Goal: Task Accomplishment & Management: Complete application form

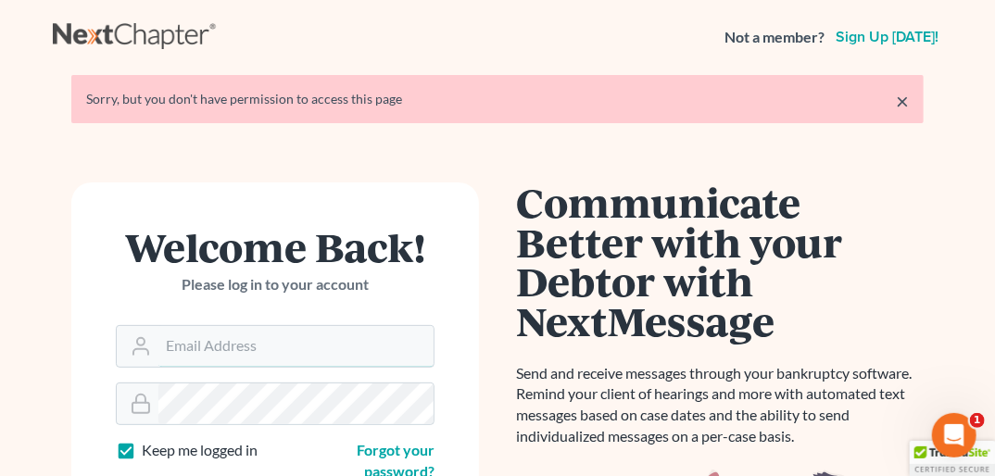
type input "[PERSON_NAME][EMAIL_ADDRESS][DOMAIN_NAME]"
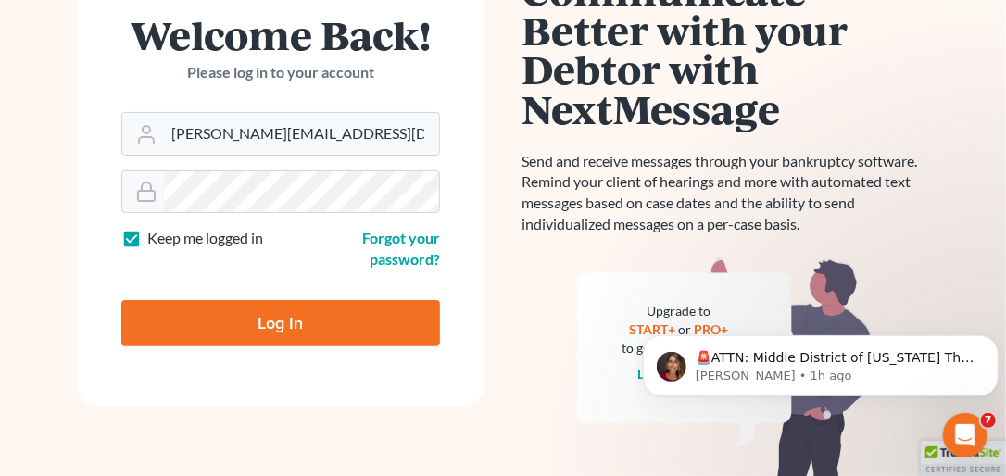
click at [317, 367] on form "Welcome Back! Please log in to your account Email Address doug@howardlawgroup.c…" at bounding box center [281, 187] width 408 height 435
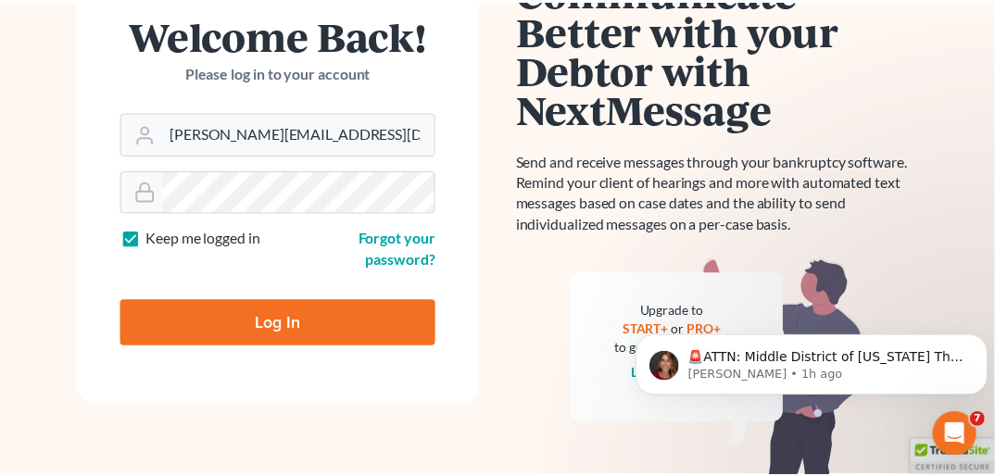
scroll to position [161, 0]
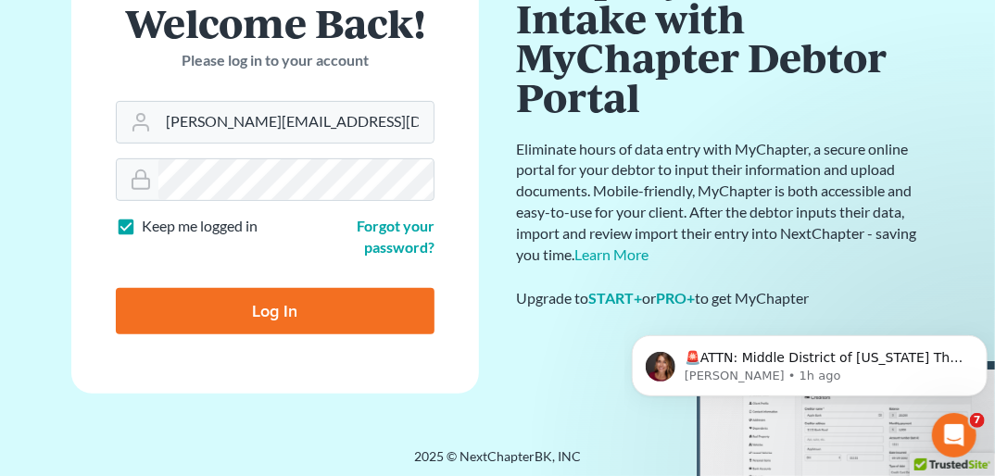
click at [308, 317] on input "Log In" at bounding box center [275, 311] width 319 height 46
type input "Thinking..."
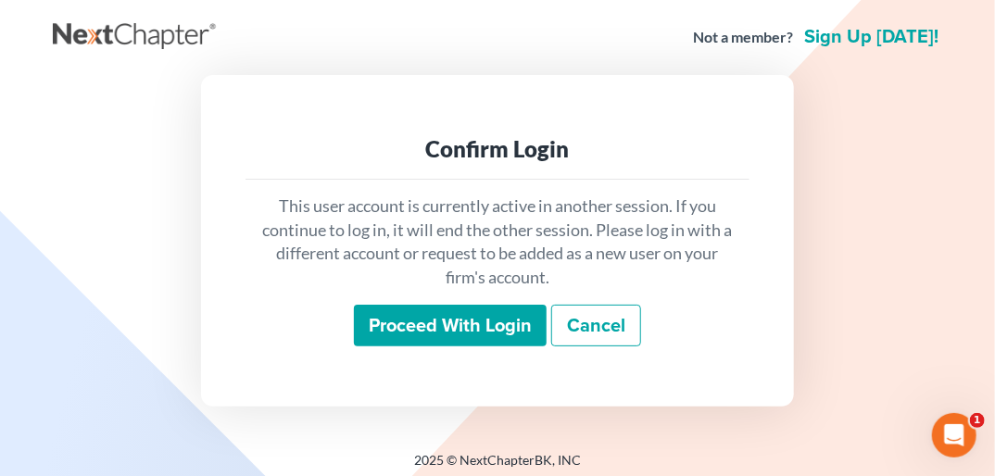
click at [448, 309] on input "Proceed with login" at bounding box center [450, 326] width 193 height 43
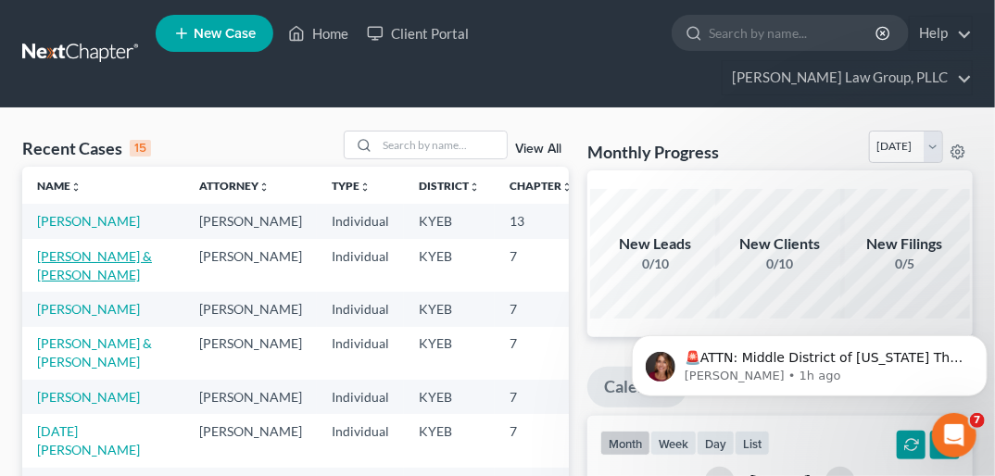
click at [60, 258] on link "[PERSON_NAME] & [PERSON_NAME]" at bounding box center [94, 265] width 115 height 34
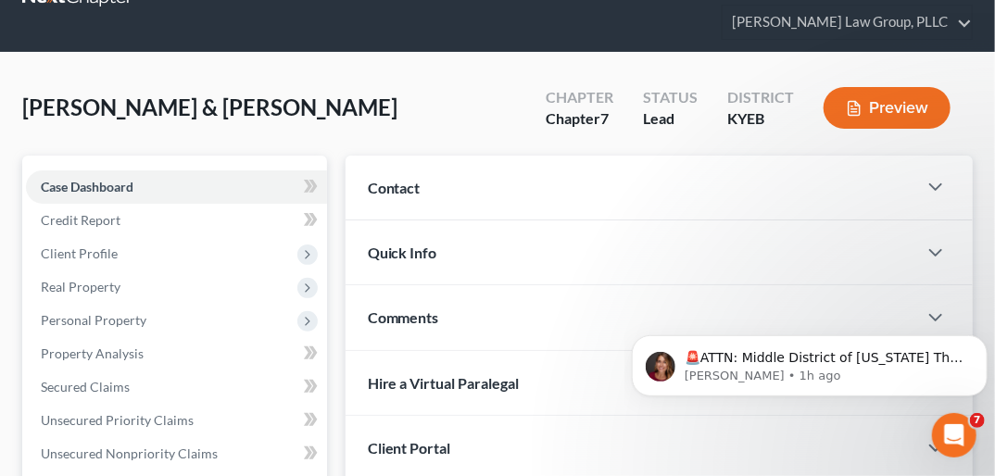
scroll to position [60, 0]
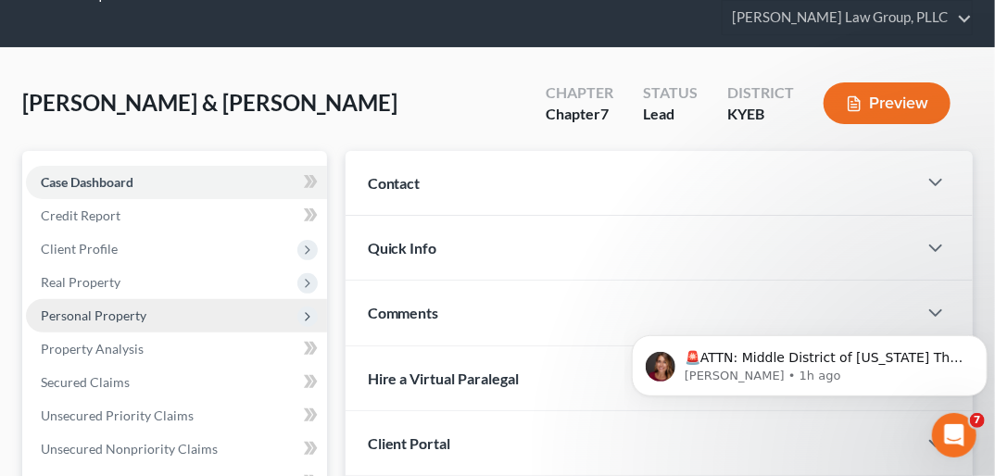
click at [155, 299] on span "Personal Property" at bounding box center [176, 315] width 301 height 33
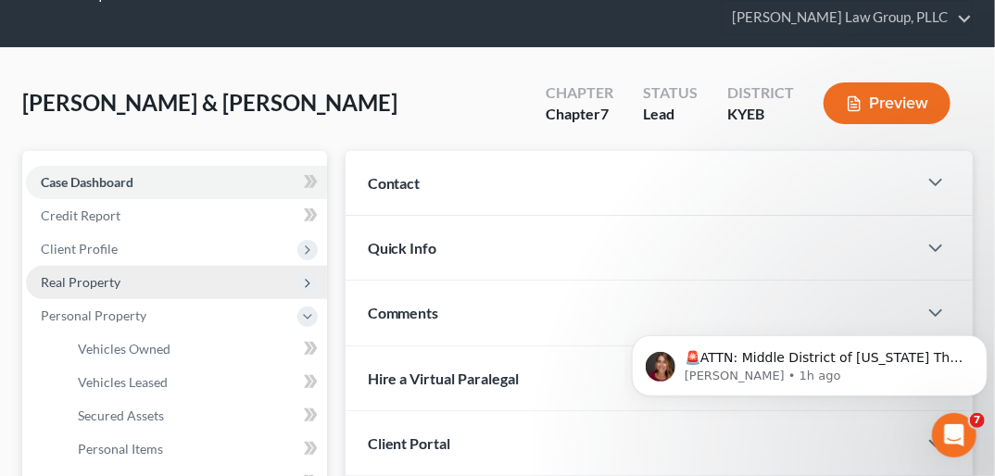
click at [111, 274] on span "Real Property" at bounding box center [81, 282] width 80 height 16
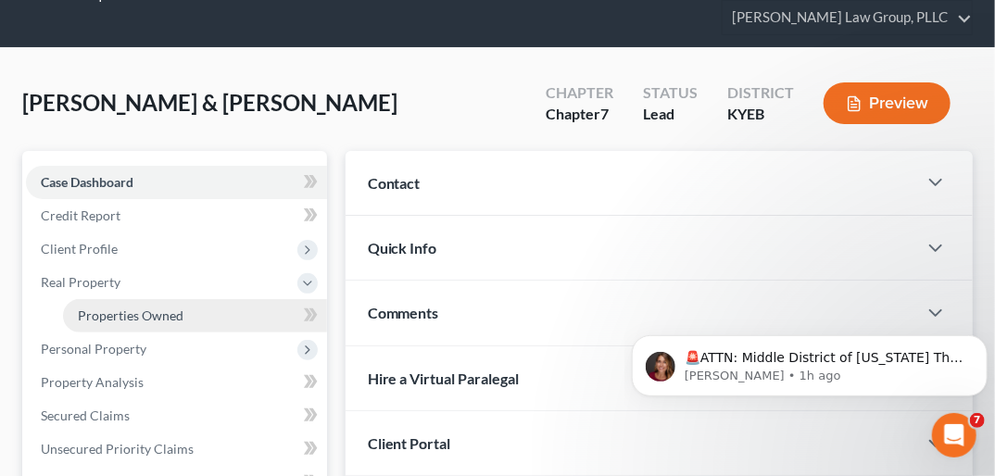
click at [131, 308] on span "Properties Owned" at bounding box center [131, 316] width 106 height 16
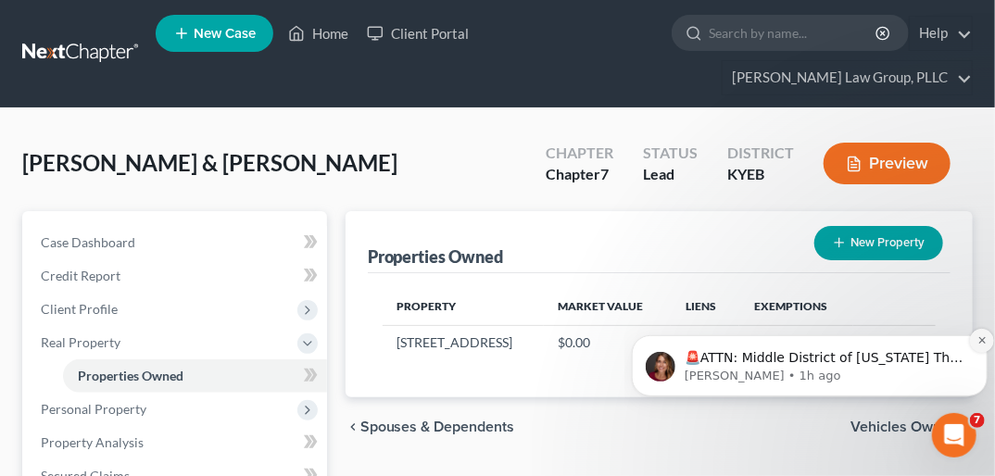
click at [979, 334] on icon "Dismiss notification" at bounding box center [981, 339] width 10 height 10
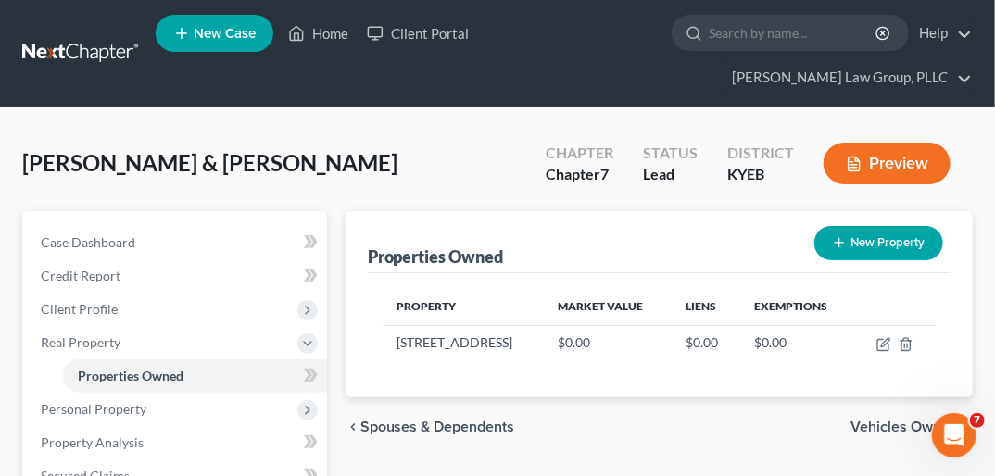
click at [964, 420] on icon "chevron_right" at bounding box center [965, 427] width 15 height 15
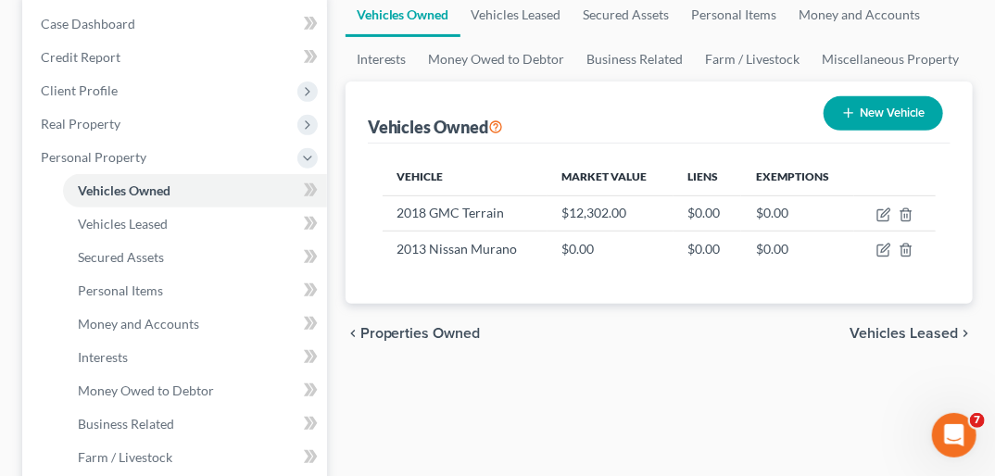
scroll to position [222, 0]
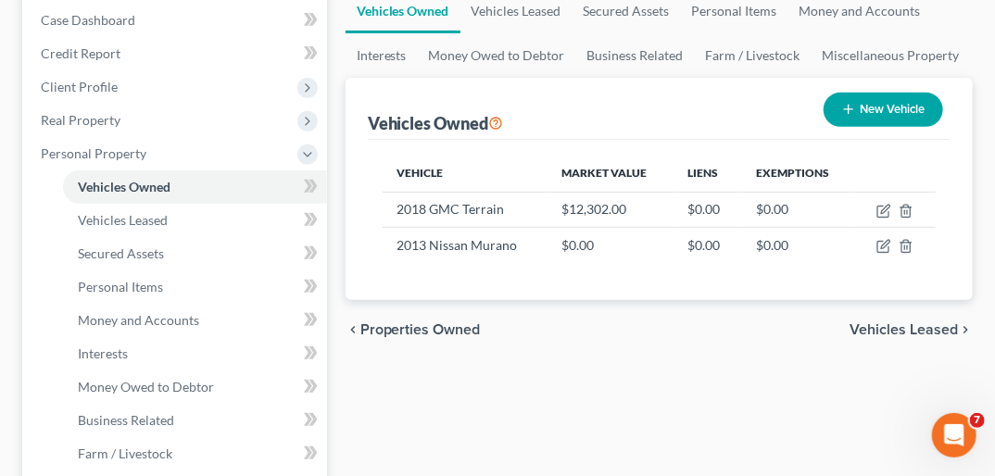
click at [923, 322] on span "Vehicles Leased" at bounding box center [903, 329] width 108 height 15
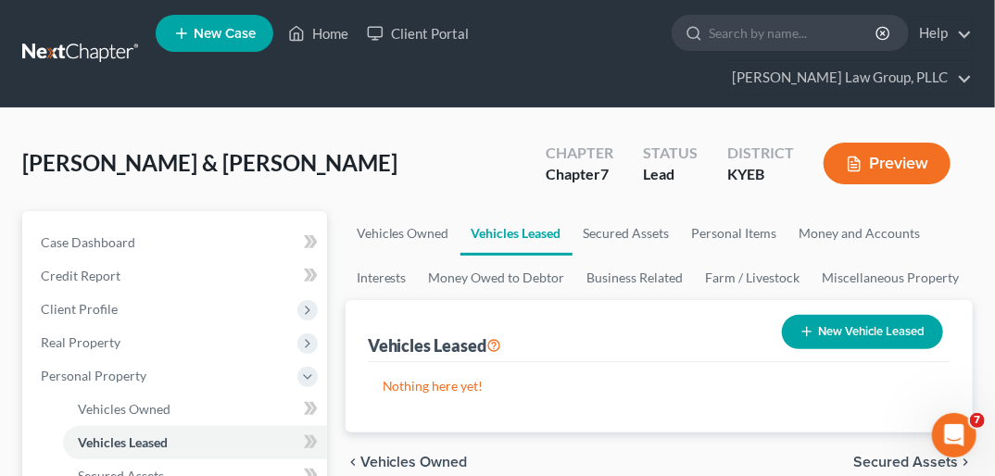
click at [914, 455] on span "Secured Assets" at bounding box center [905, 462] width 105 height 15
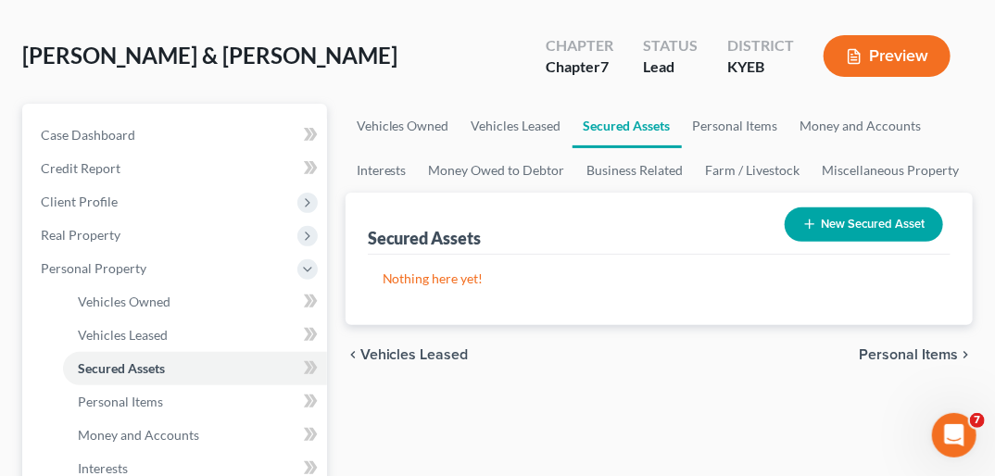
scroll to position [117, 0]
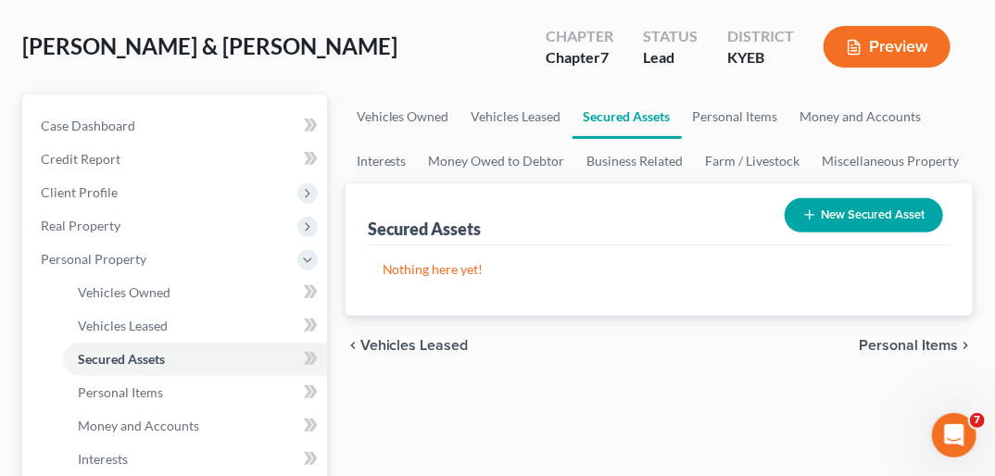
click at [913, 338] on span "Personal Items" at bounding box center [908, 345] width 99 height 15
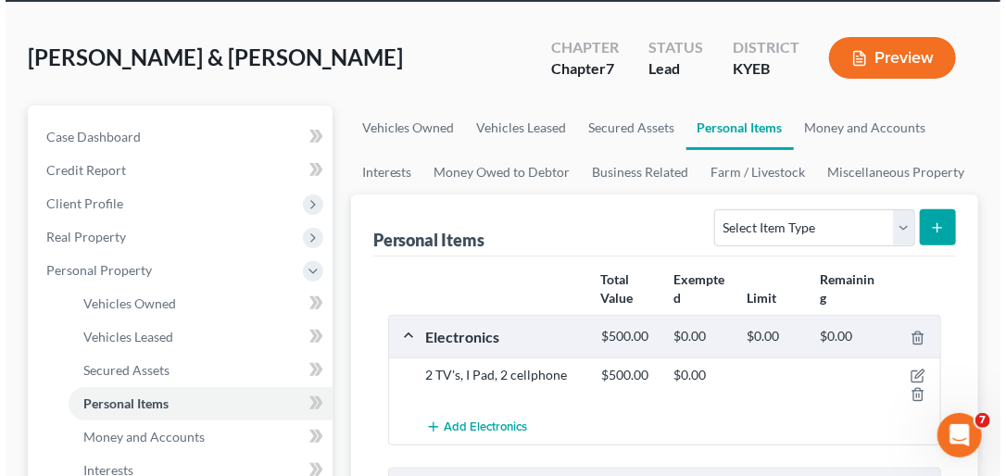
scroll to position [107, 0]
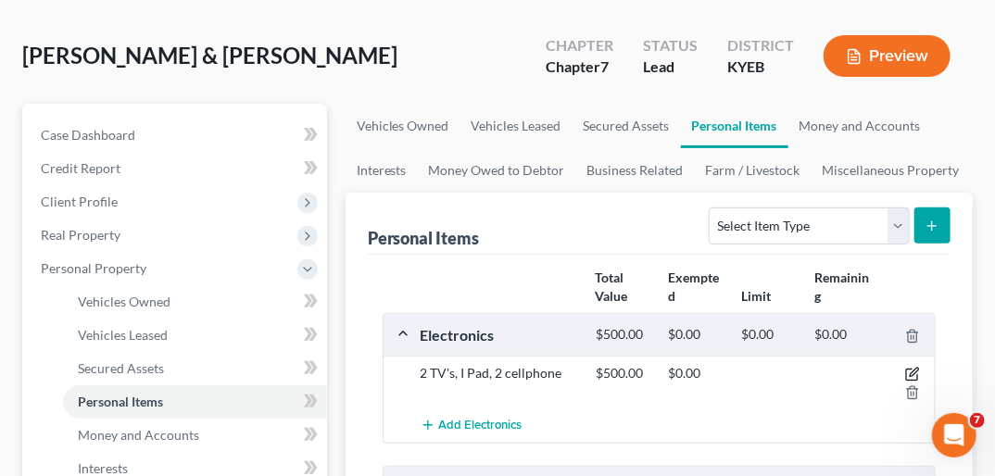
click at [911, 367] on icon "button" at bounding box center [912, 374] width 15 height 15
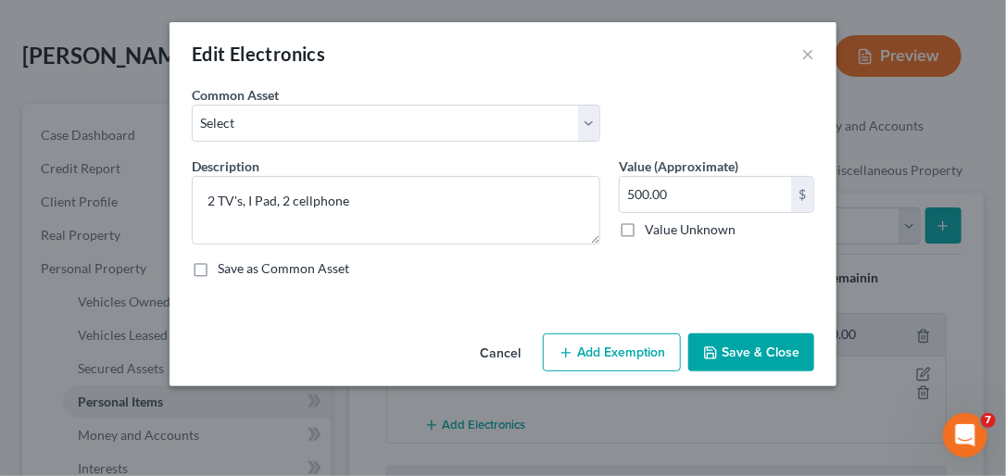
click at [627, 346] on button "Add Exemption" at bounding box center [612, 352] width 138 height 39
select select "2"
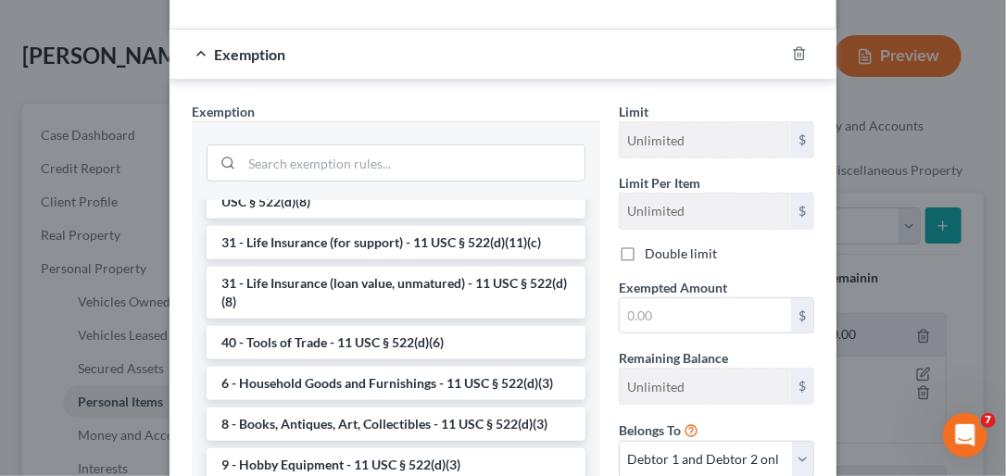
scroll to position [1489, 0]
click at [459, 381] on li "6 - Household Goods and Furnishings - 11 USC § 522(d)(3)" at bounding box center [396, 383] width 379 height 33
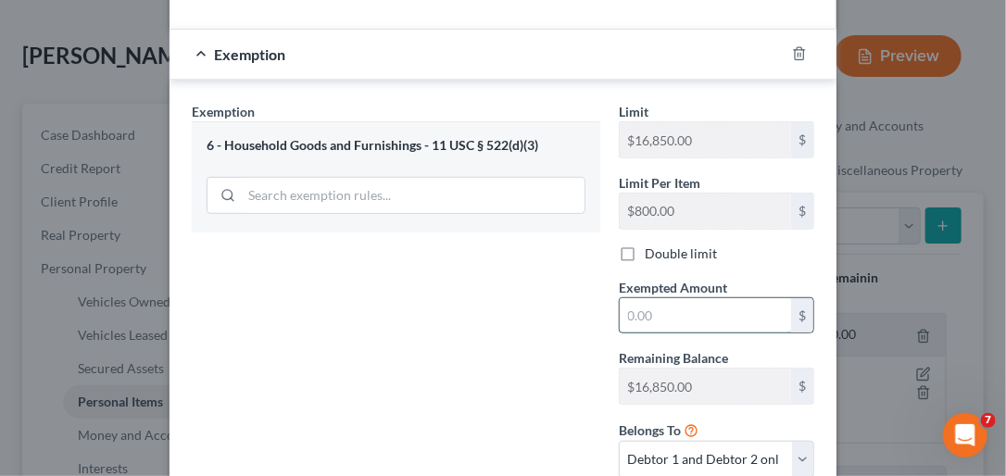
click at [632, 315] on input "text" at bounding box center [705, 315] width 171 height 35
type input "500.00"
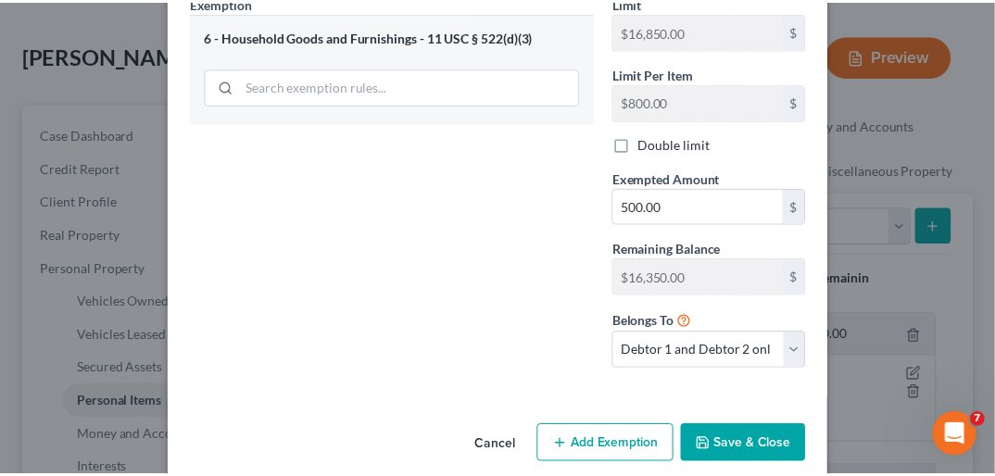
scroll to position [410, 0]
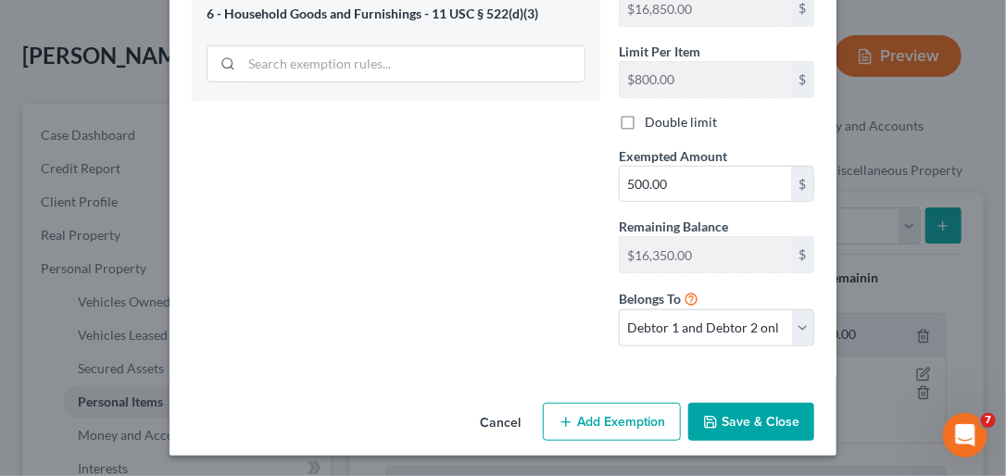
click at [714, 418] on button "Save & Close" at bounding box center [751, 422] width 126 height 39
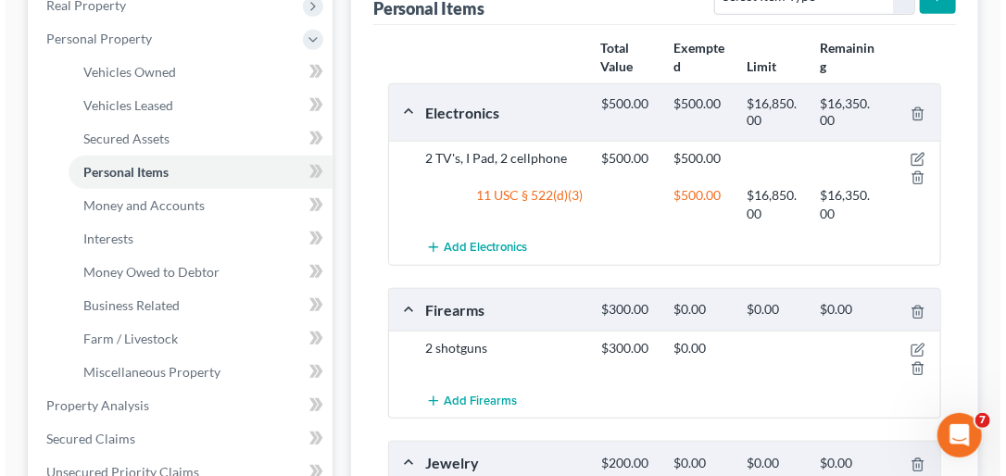
scroll to position [342, 0]
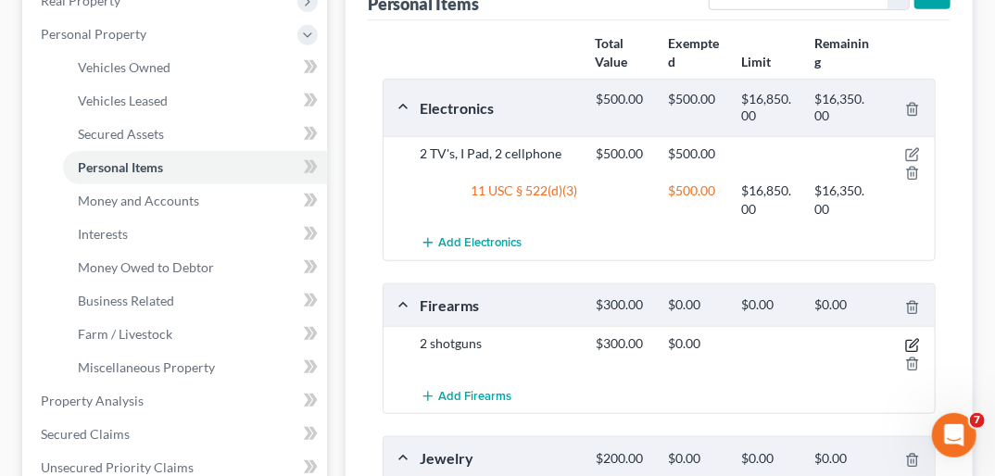
click at [915, 339] on icon "button" at bounding box center [914, 343] width 8 height 8
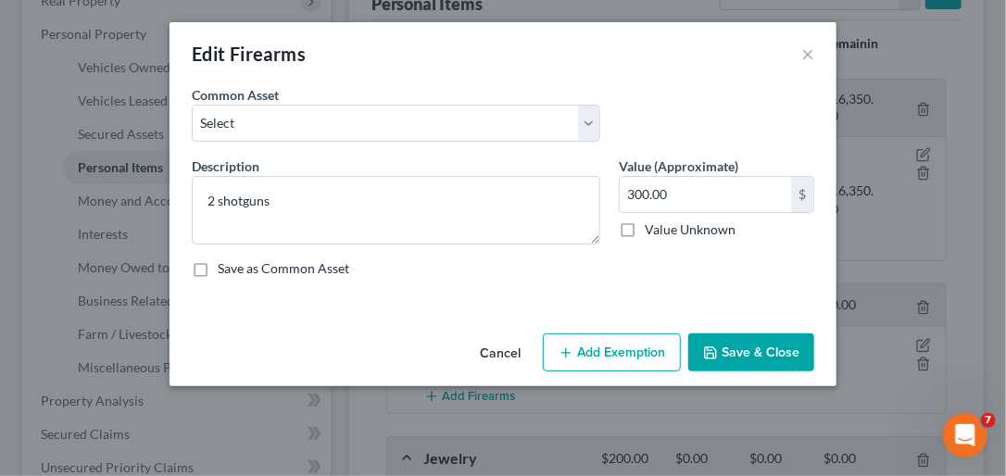
click at [636, 343] on button "Add Exemption" at bounding box center [612, 352] width 138 height 39
select select "2"
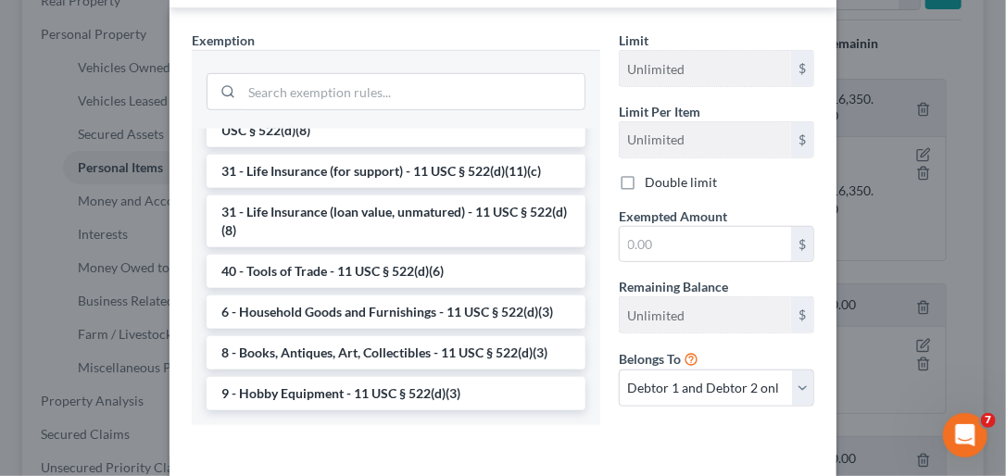
scroll to position [1489, 0]
click at [392, 385] on li "9 - Hobby Equipment - 11 USC § 522(d)(3)" at bounding box center [396, 393] width 379 height 33
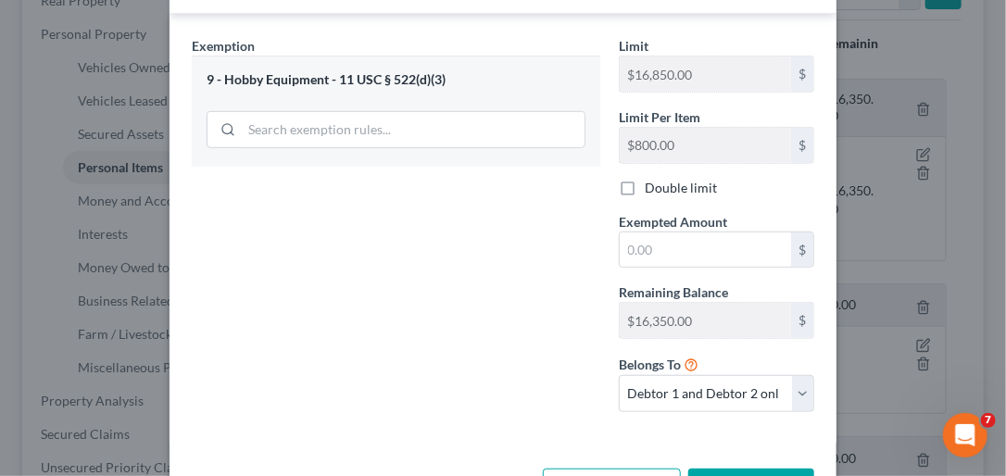
scroll to position [350, 0]
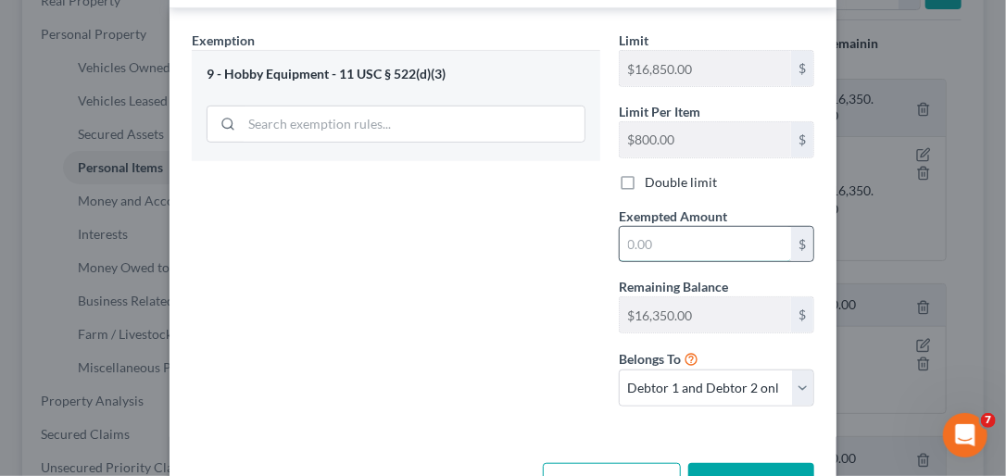
click at [652, 233] on input "text" at bounding box center [705, 244] width 171 height 35
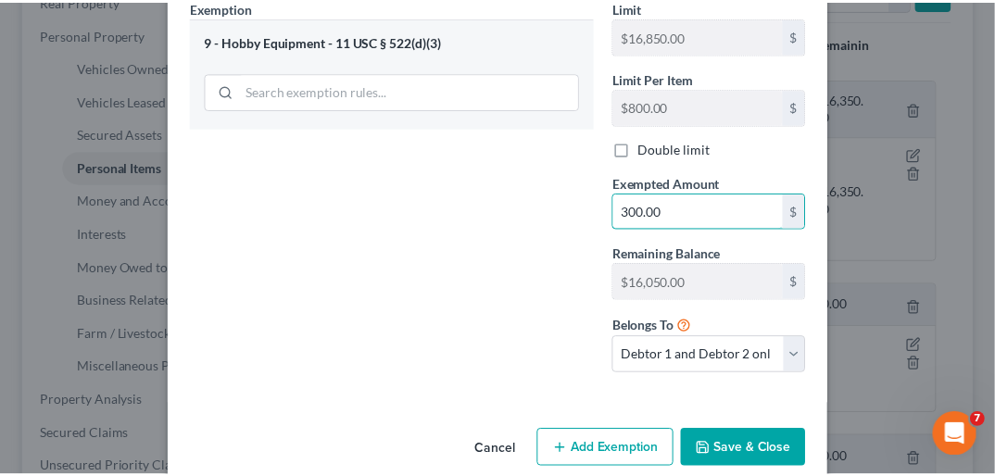
scroll to position [410, 0]
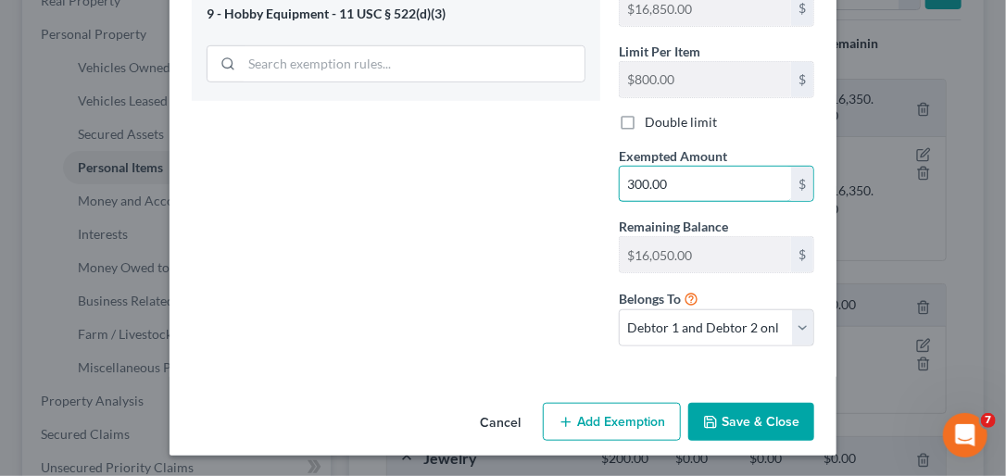
type input "300.00"
click at [745, 420] on button "Save & Close" at bounding box center [751, 422] width 126 height 39
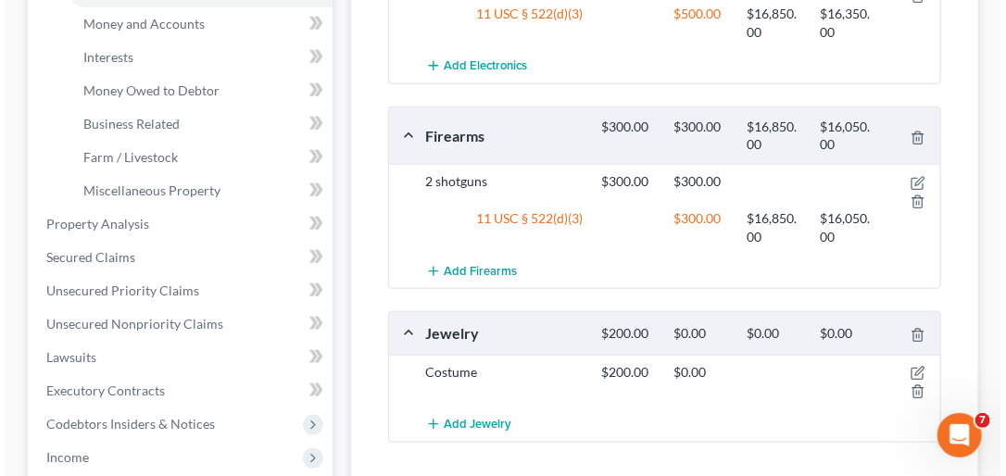
scroll to position [534, 0]
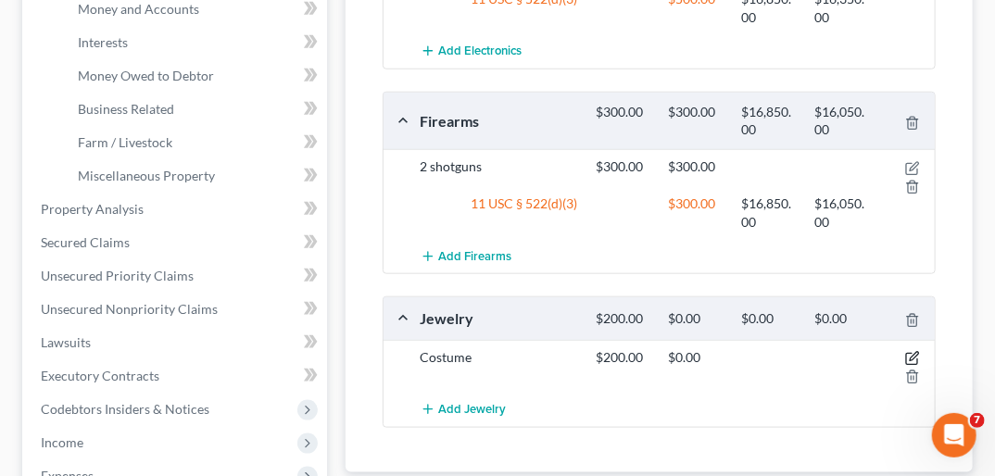
click at [911, 351] on icon "button" at bounding box center [912, 358] width 15 height 15
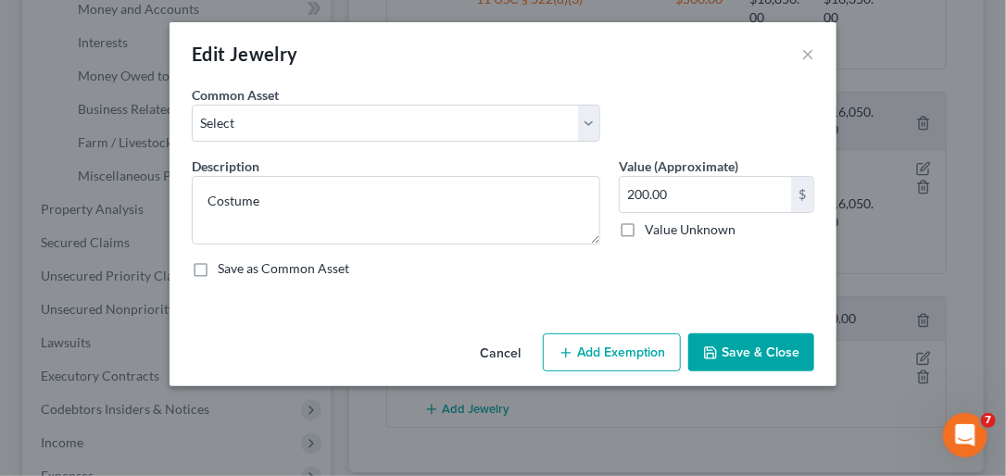
click at [640, 348] on button "Add Exemption" at bounding box center [612, 352] width 138 height 39
select select "2"
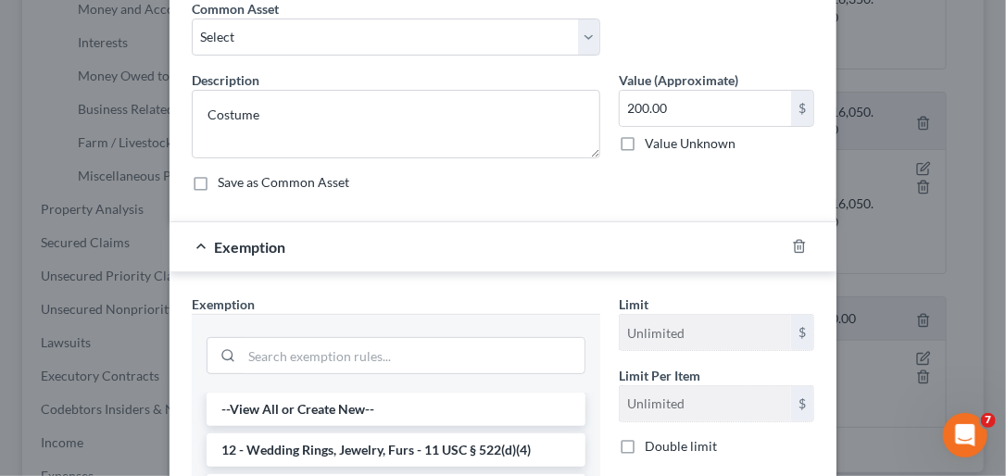
scroll to position [119, 0]
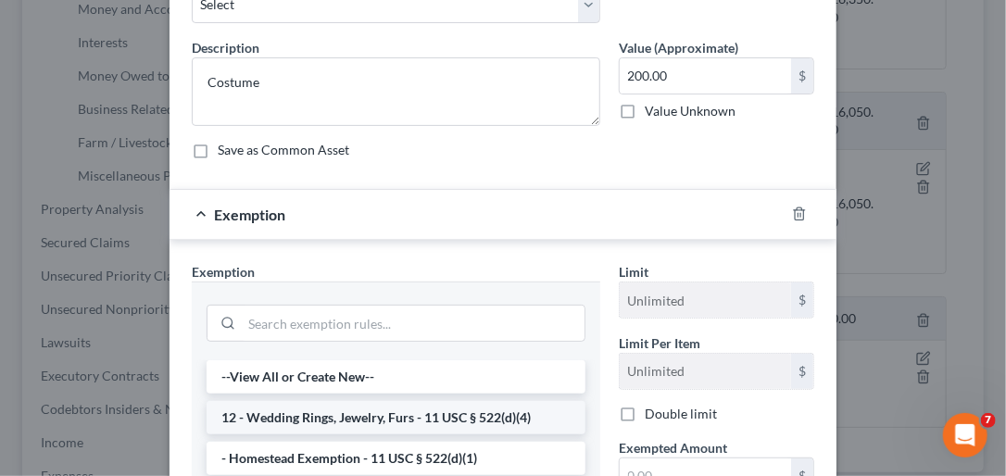
click at [500, 408] on li "12 - Wedding Rings, Jewelry, Furs - 11 USC § 522(d)(4)" at bounding box center [396, 417] width 379 height 33
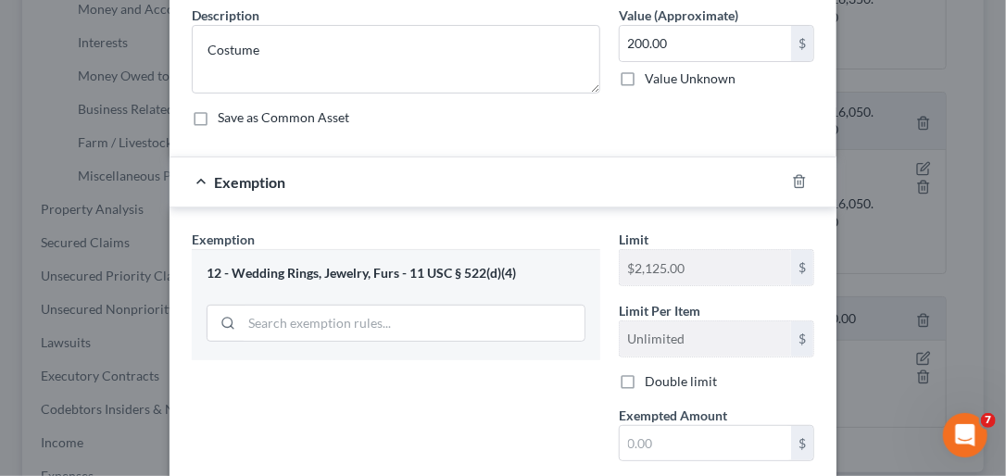
scroll to position [183, 0]
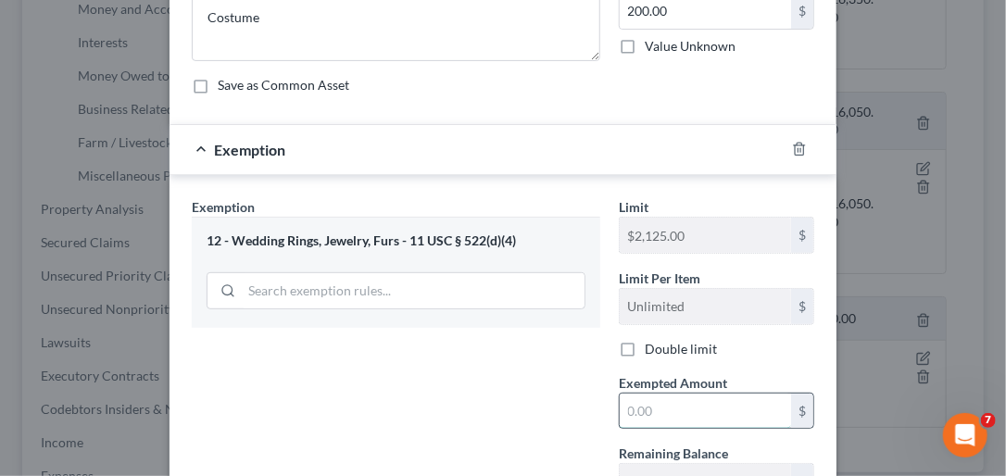
drag, startPoint x: 625, startPoint y: 398, endPoint x: 654, endPoint y: 392, distance: 29.4
click at [654, 394] on input "text" at bounding box center [705, 411] width 171 height 35
type input "200.00"
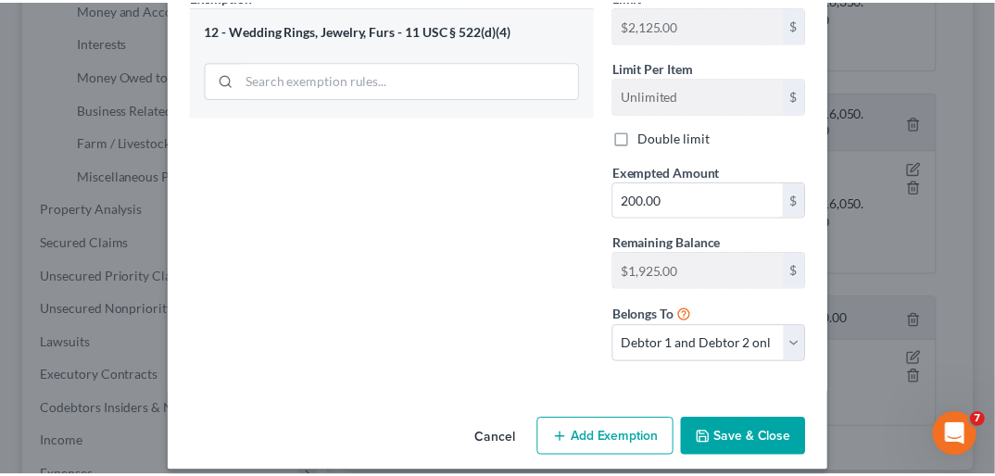
scroll to position [409, 0]
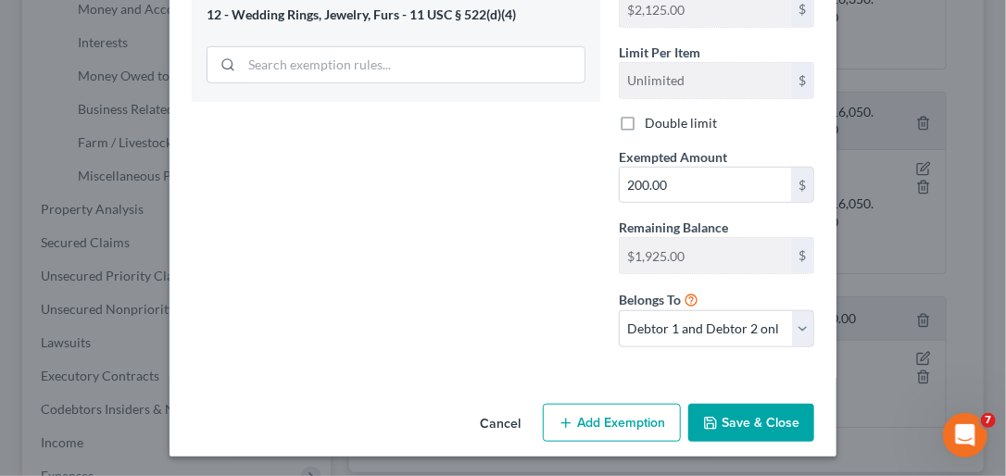
click at [742, 408] on button "Save & Close" at bounding box center [751, 423] width 126 height 39
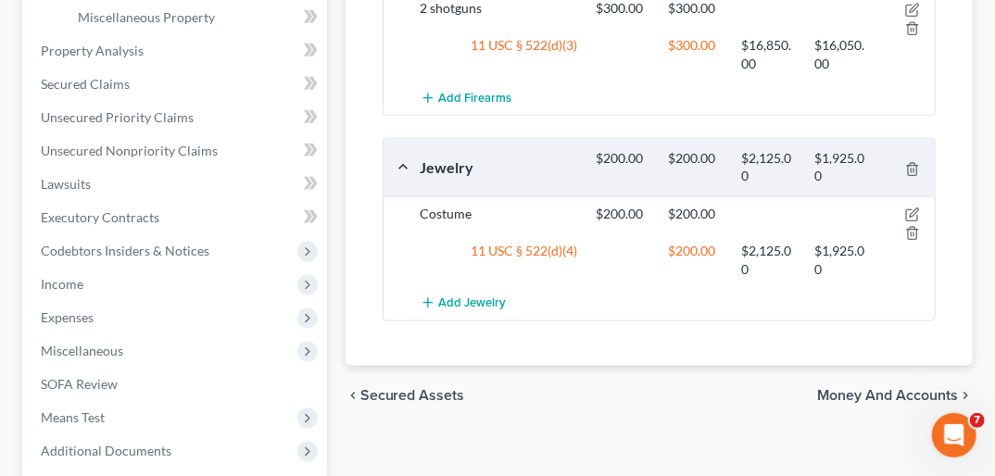
scroll to position [732, 0]
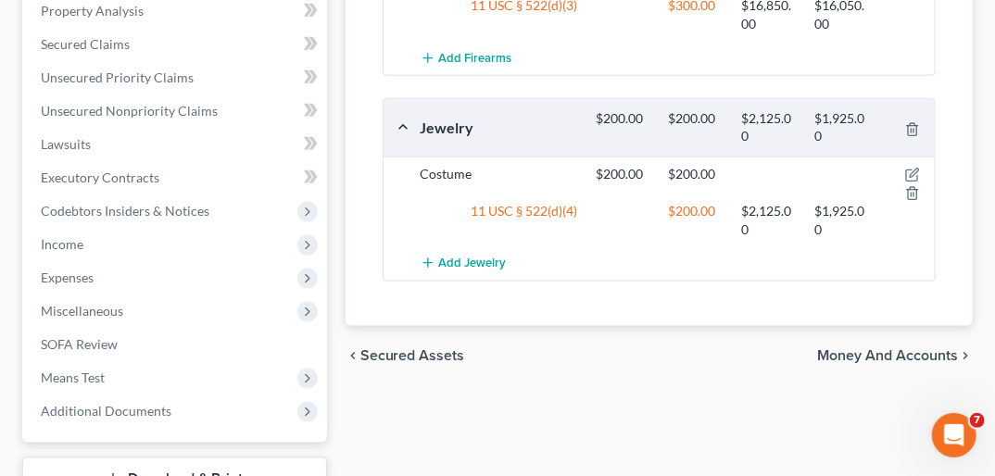
click at [893, 348] on span "Money and Accounts" at bounding box center [887, 355] width 141 height 15
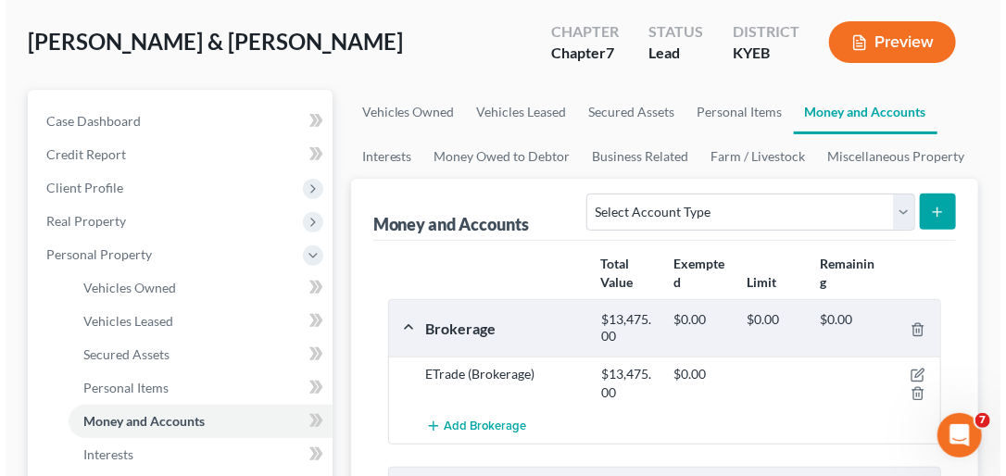
scroll to position [137, 0]
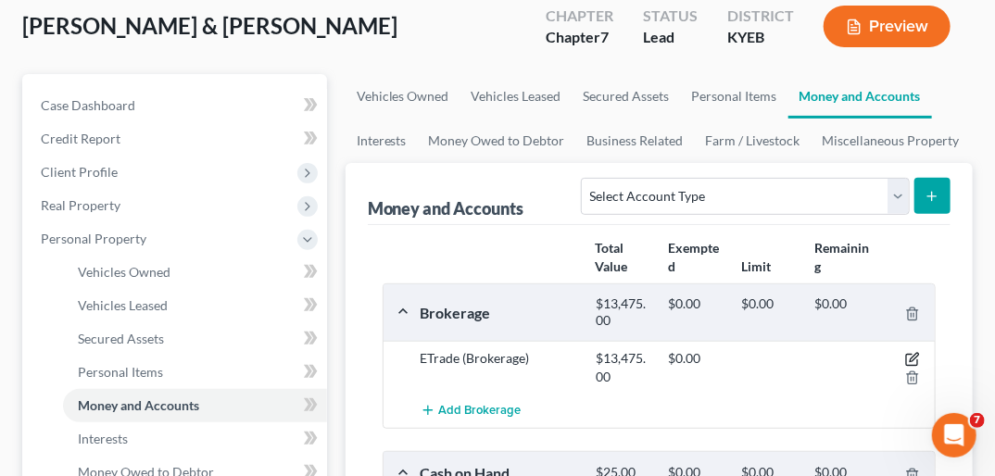
click at [916, 352] on icon "button" at bounding box center [912, 359] width 15 height 15
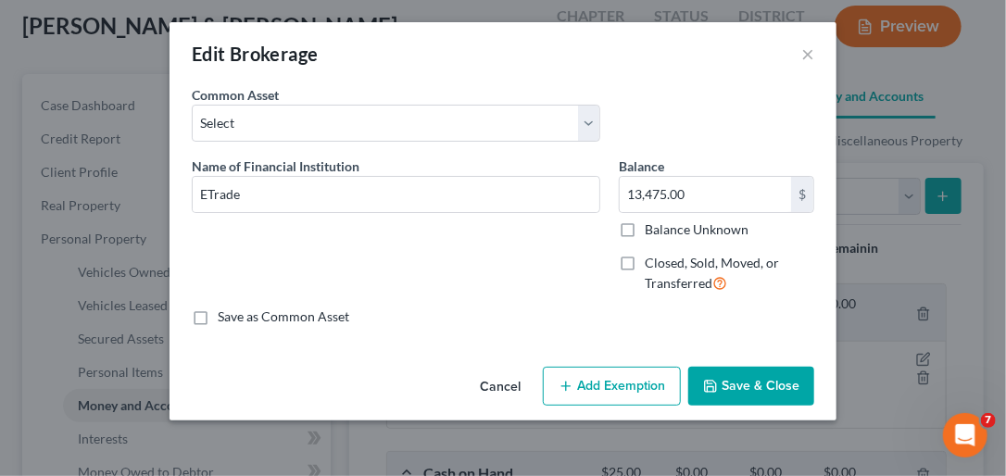
click at [600, 383] on button "Add Exemption" at bounding box center [612, 386] width 138 height 39
select select "2"
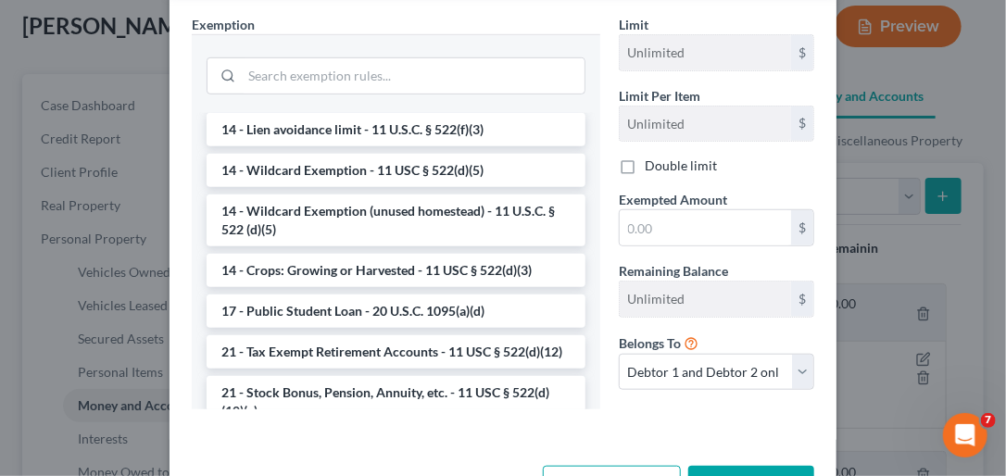
scroll to position [356, 0]
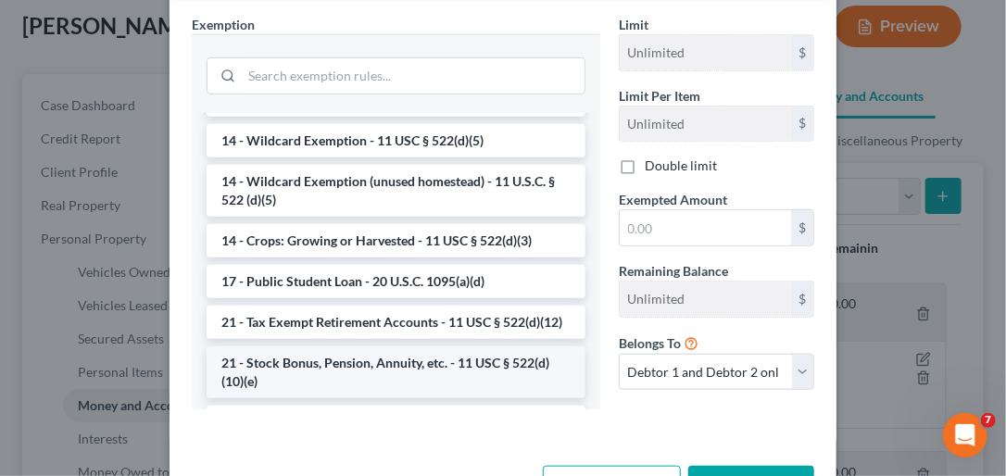
click at [508, 387] on li "21 - Stock Bonus, Pension, Annuity, etc. - 11 USC § 522(d)(10)(e)" at bounding box center [396, 372] width 379 height 52
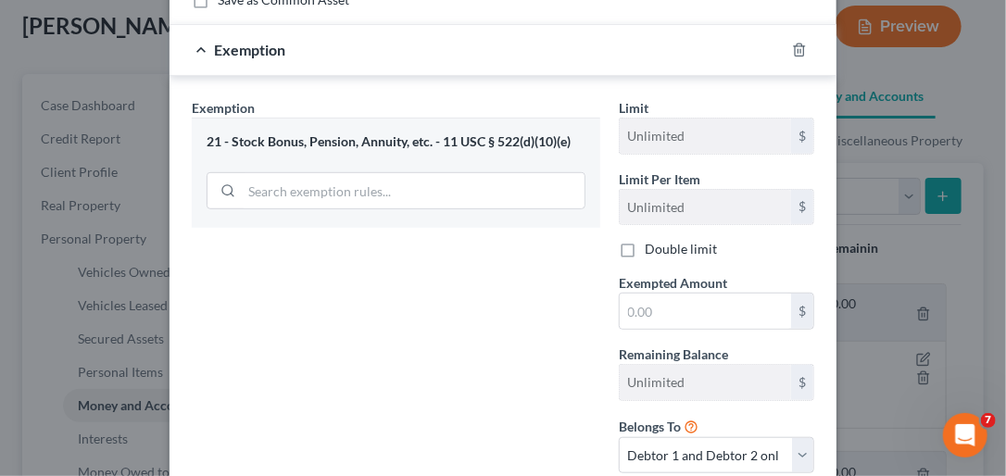
scroll to position [349, 0]
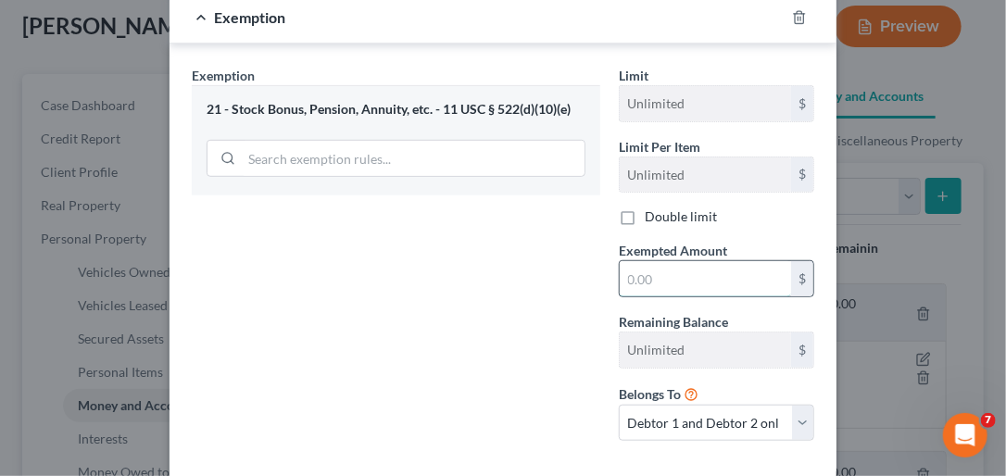
click at [631, 270] on input "text" at bounding box center [705, 278] width 171 height 35
type input "13,475.00"
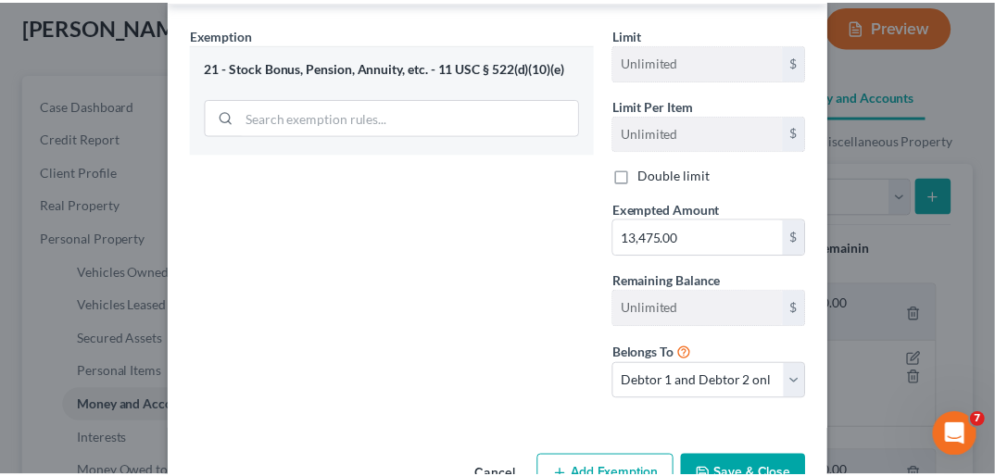
scroll to position [445, 0]
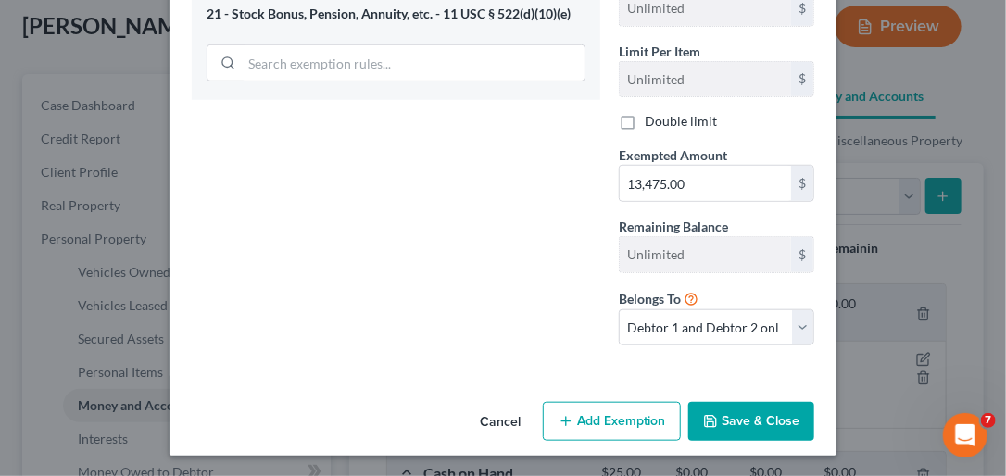
click at [759, 421] on button "Save & Close" at bounding box center [751, 421] width 126 height 39
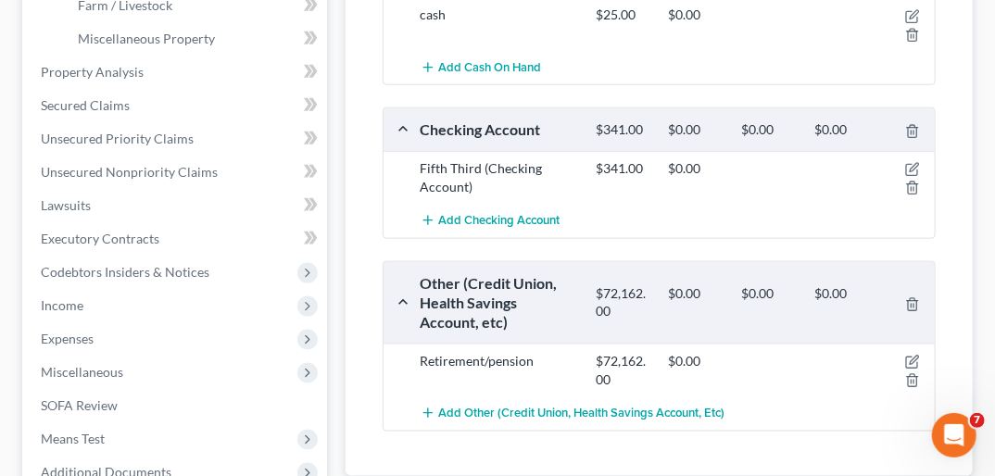
scroll to position [680, 0]
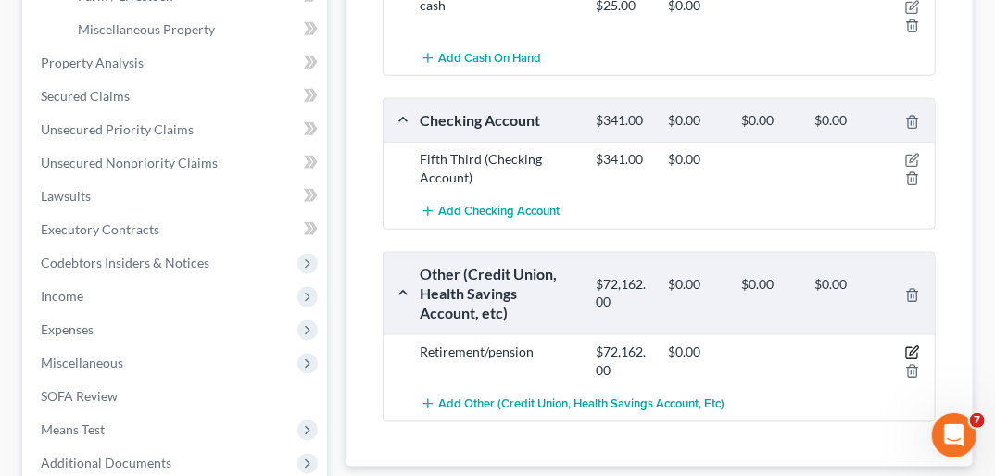
click at [915, 346] on icon "button" at bounding box center [912, 353] width 15 height 15
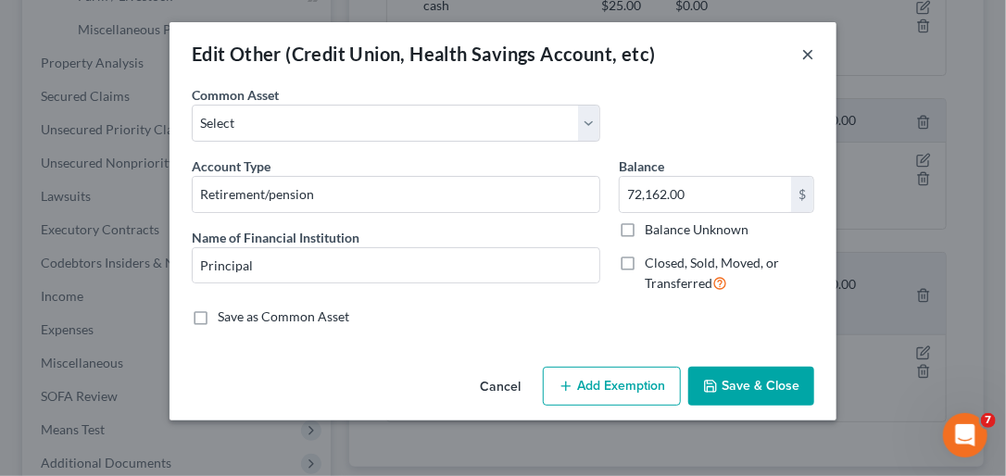
click at [807, 50] on button "×" at bounding box center [807, 54] width 13 height 22
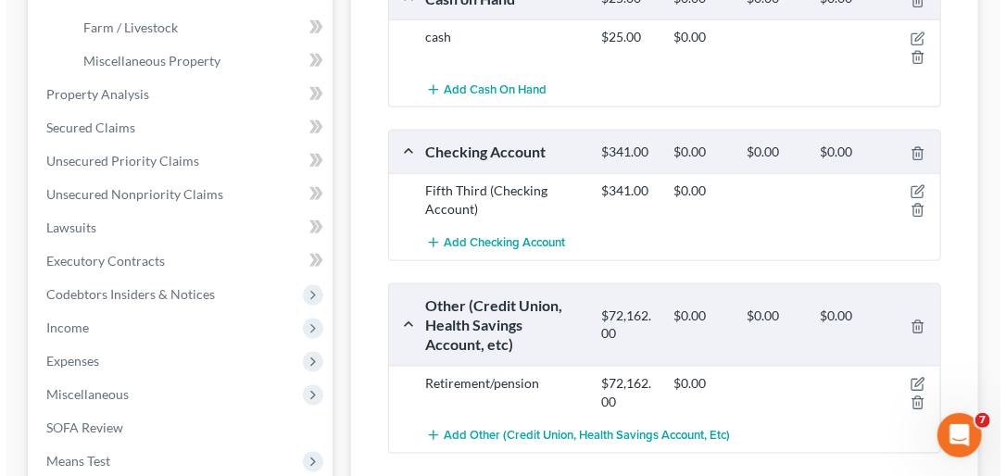
scroll to position [664, 0]
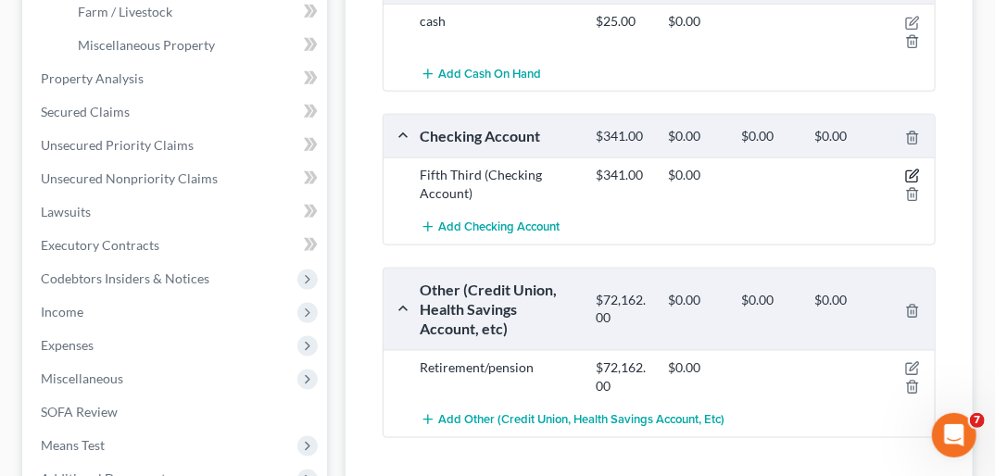
click at [912, 169] on icon "button" at bounding box center [912, 176] width 15 height 15
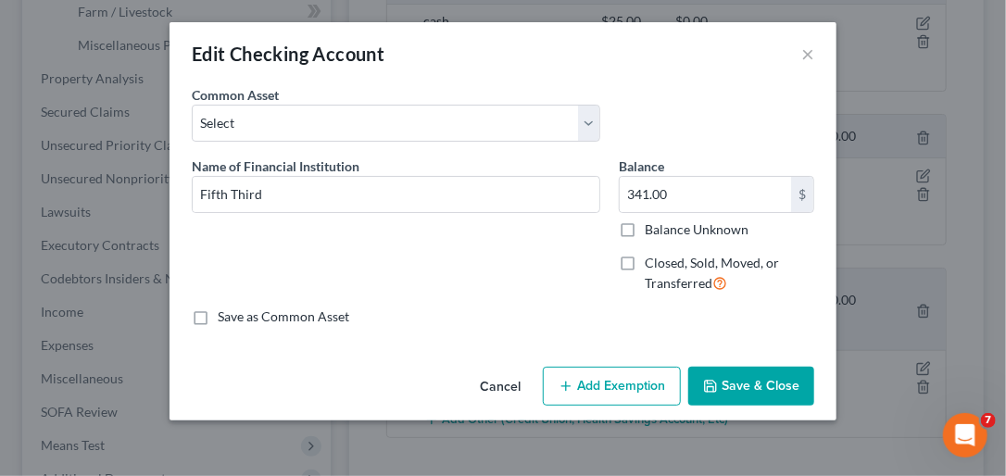
click at [676, 376] on button "Add Exemption" at bounding box center [612, 386] width 138 height 39
select select "2"
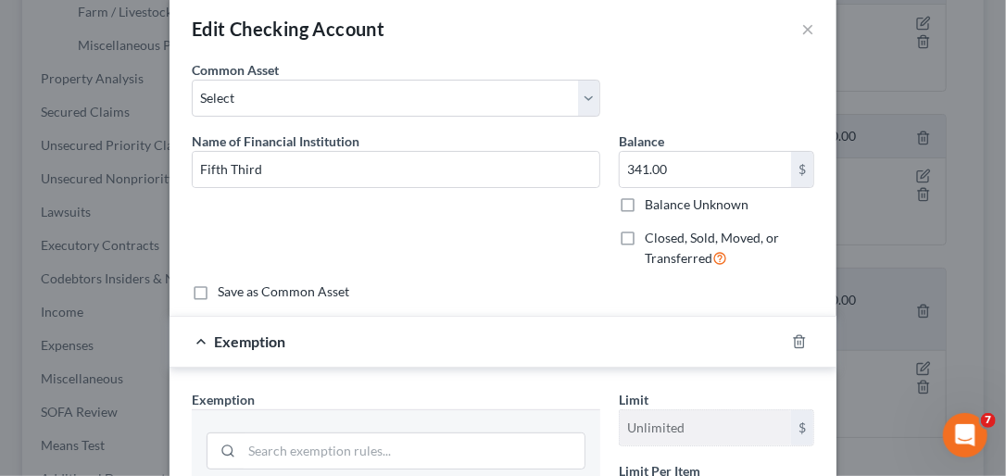
scroll to position [0, 0]
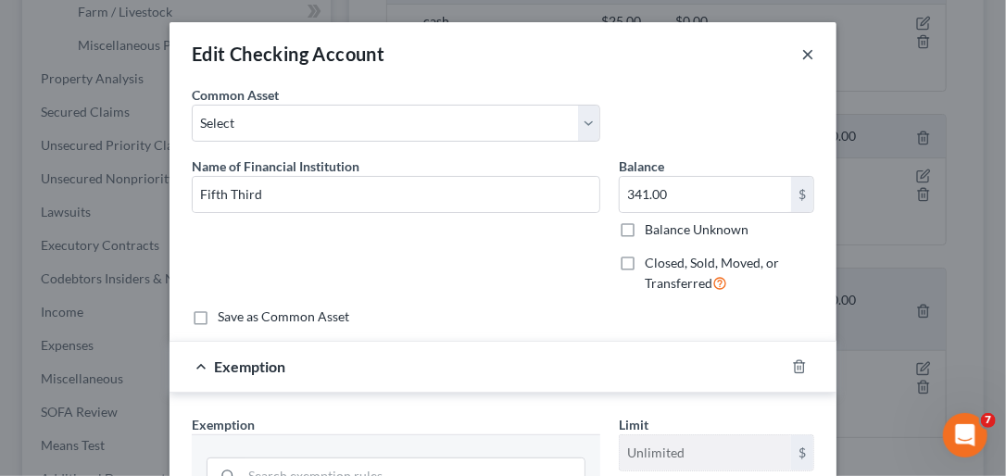
click at [801, 53] on button "×" at bounding box center [807, 54] width 13 height 22
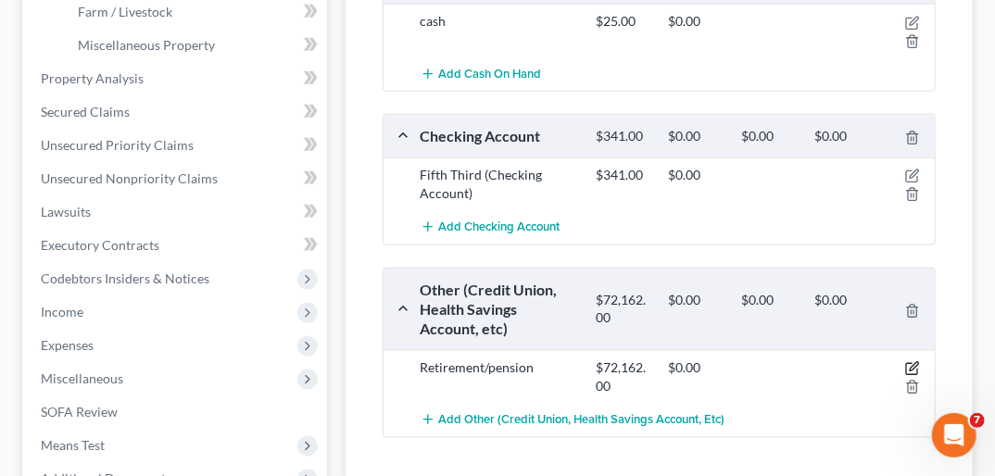
click at [911, 364] on icon "button" at bounding box center [911, 369] width 11 height 11
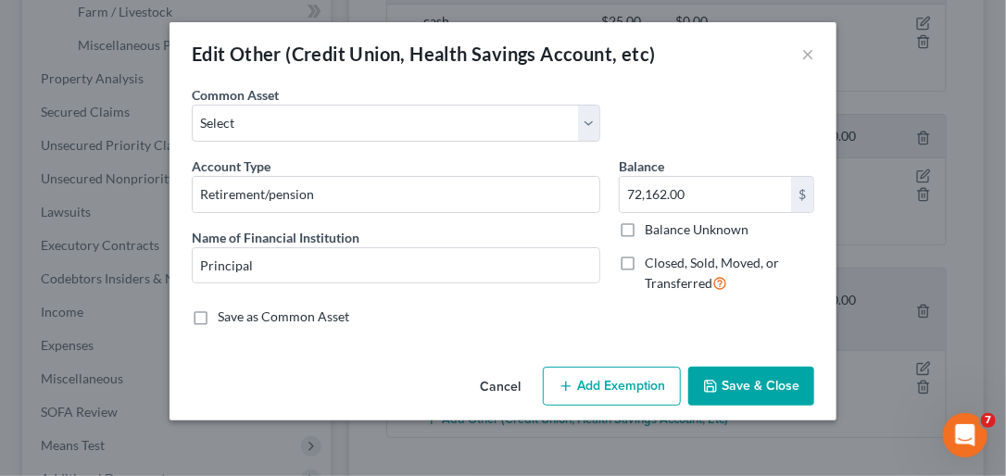
click at [628, 384] on button "Add Exemption" at bounding box center [612, 386] width 138 height 39
select select "2"
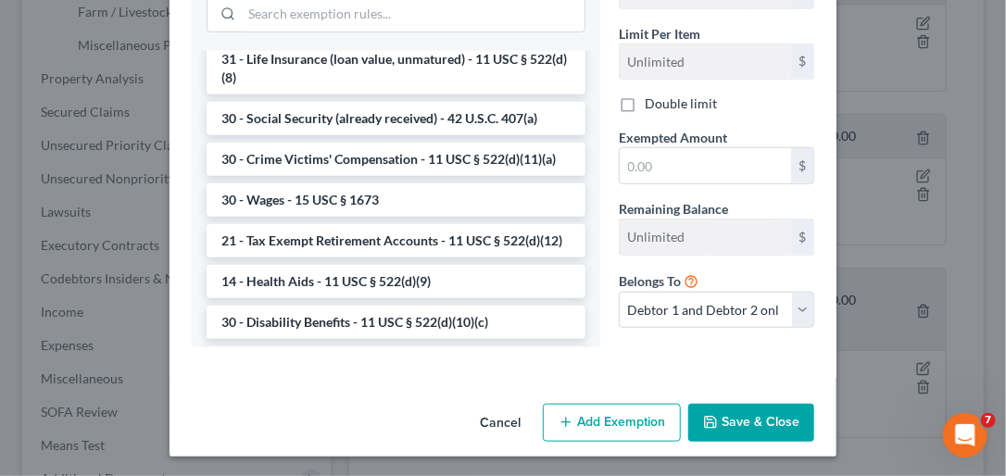
scroll to position [849, 0]
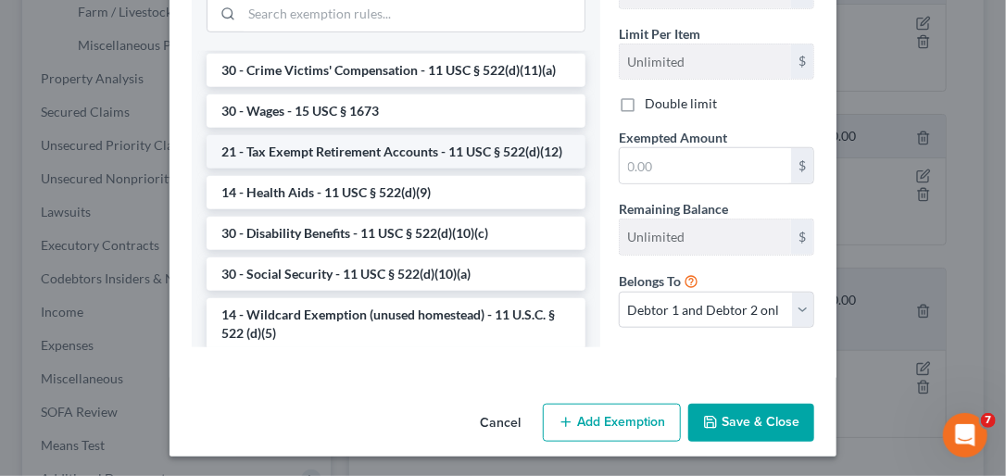
click at [437, 169] on li "21 - Tax Exempt Retirement Accounts - 11 USC § 522(d)(12)" at bounding box center [396, 151] width 379 height 33
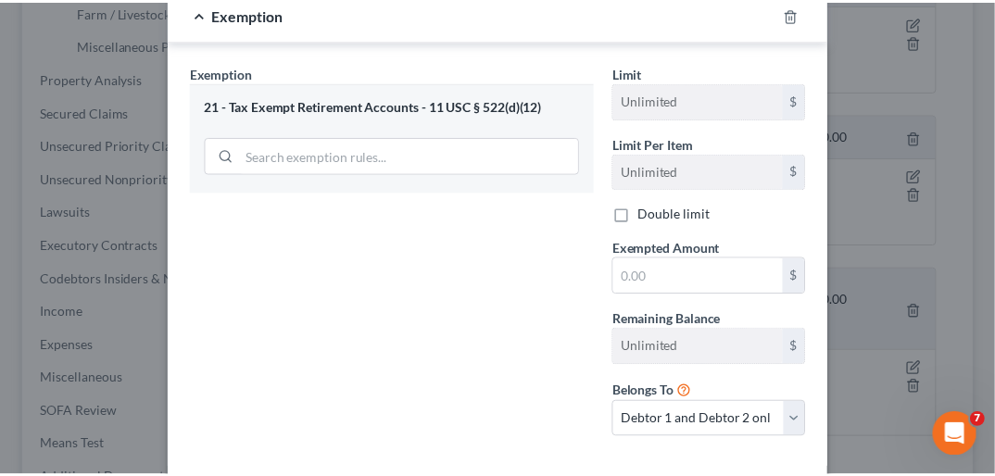
scroll to position [445, 0]
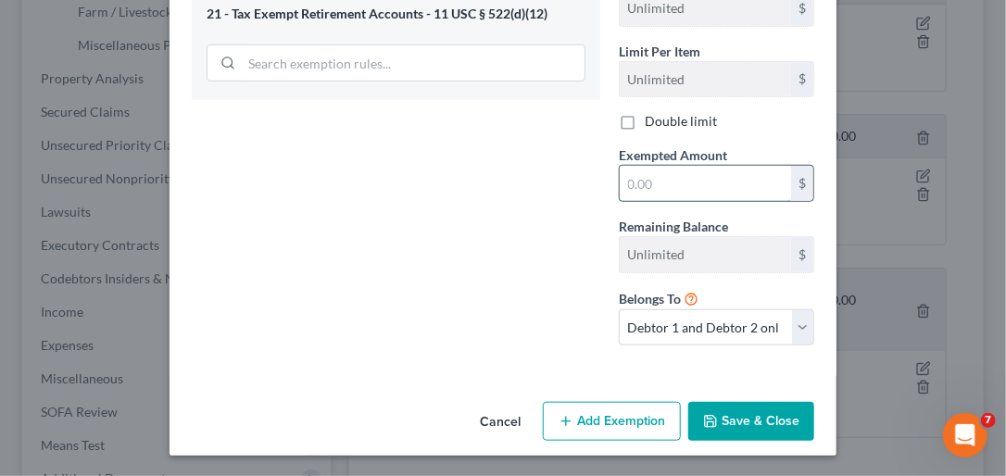
click at [649, 180] on input "text" at bounding box center [705, 183] width 171 height 35
type input "72,162.00"
click at [776, 413] on button "Save & Close" at bounding box center [751, 421] width 126 height 39
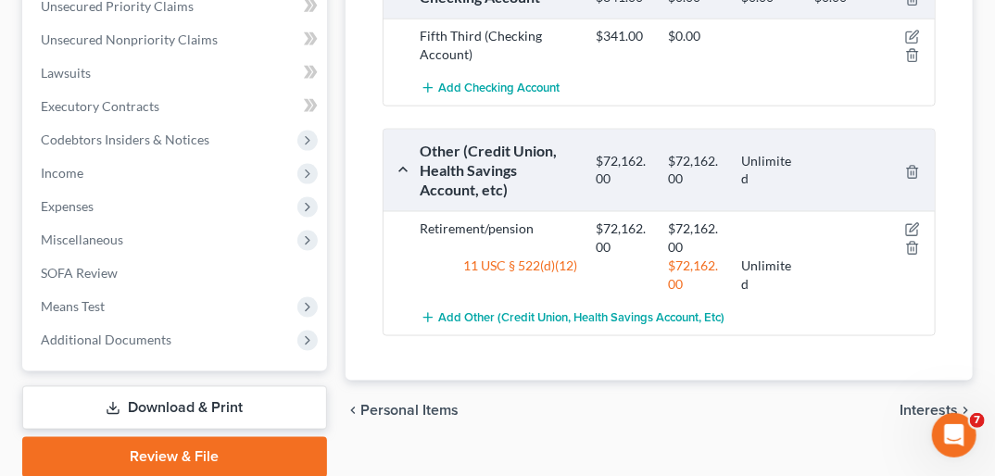
scroll to position [841, 0]
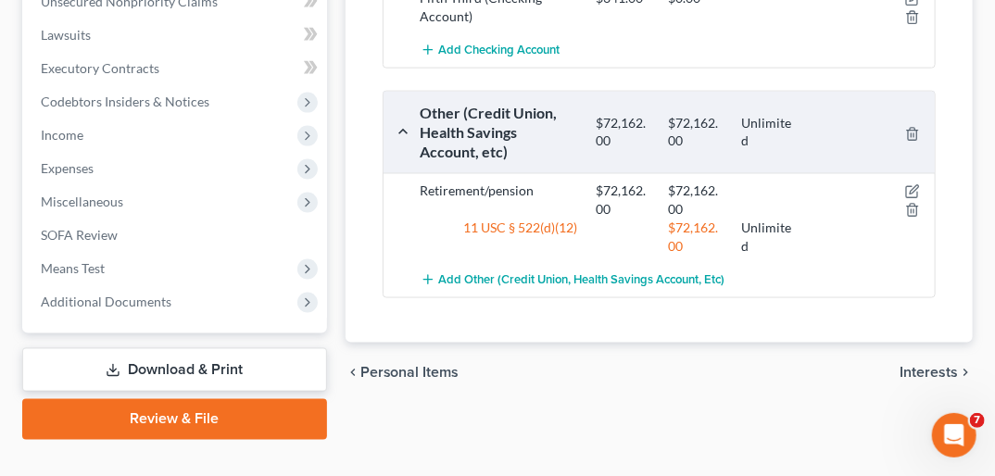
click at [931, 365] on span "Interests" at bounding box center [928, 372] width 58 height 15
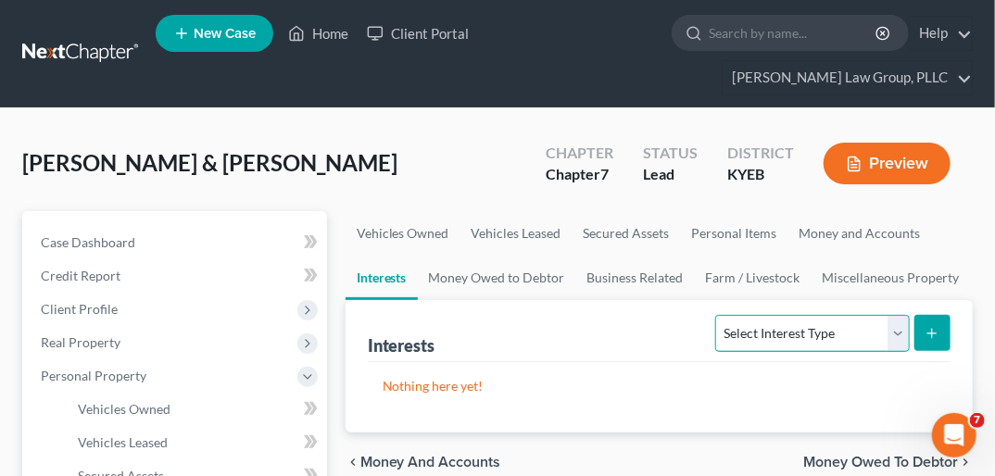
click at [896, 315] on select "Select Interest Type 401K Annuity Bond Education IRA Government Bond Government…" at bounding box center [812, 333] width 194 height 37
click at [970, 211] on ul "Vehicles Owned Vehicles Leased Secured Assets Personal Items Money and Accounts…" at bounding box center [659, 255] width 627 height 89
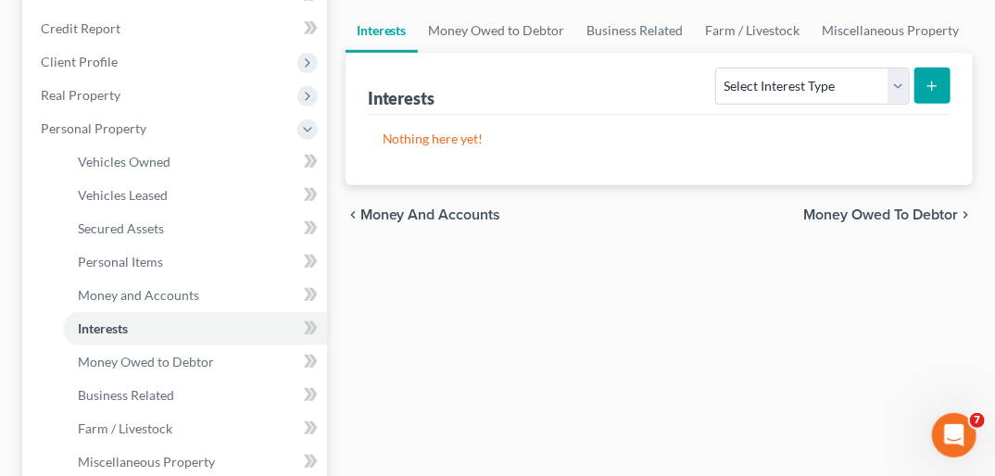
scroll to position [263, 0]
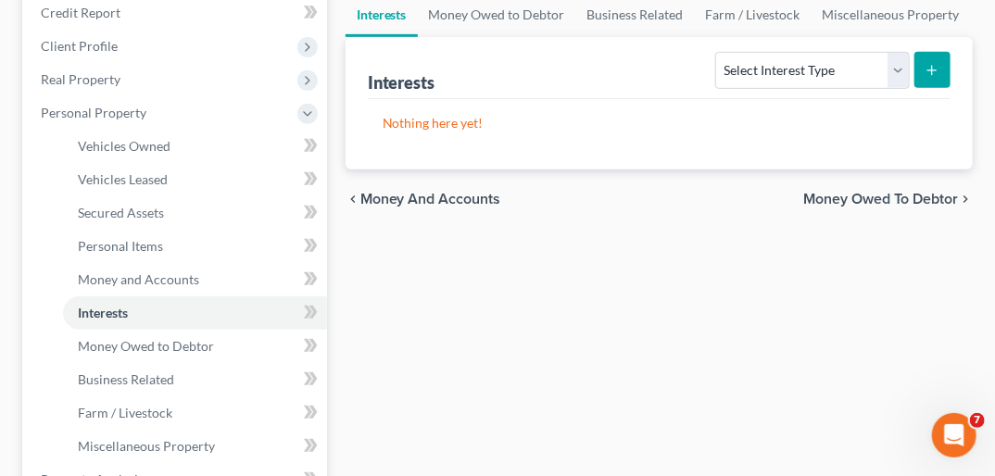
click at [930, 192] on span "Money Owed to Debtor" at bounding box center [880, 199] width 155 height 15
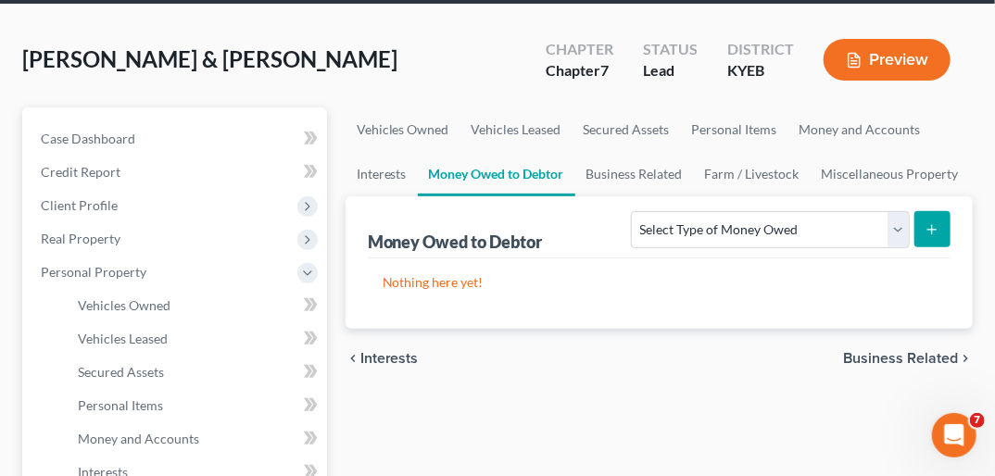
scroll to position [189, 0]
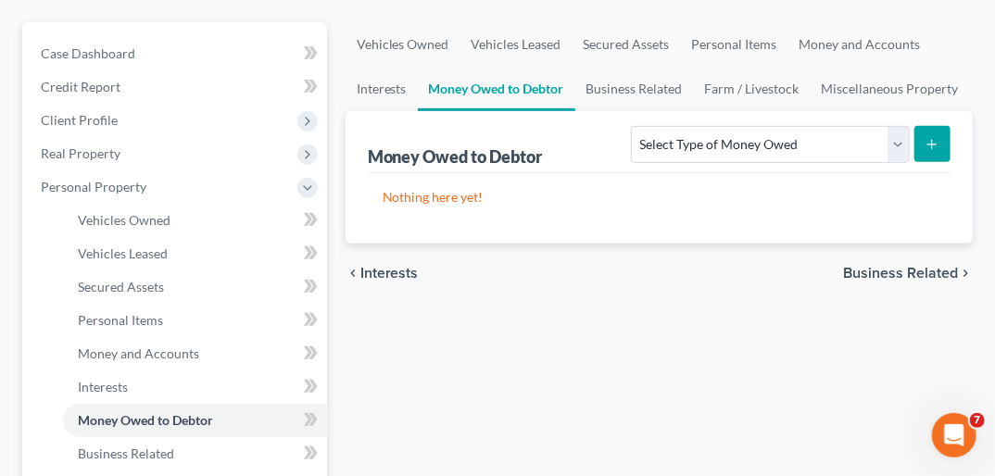
click at [907, 266] on span "Business Related" at bounding box center [900, 273] width 115 height 15
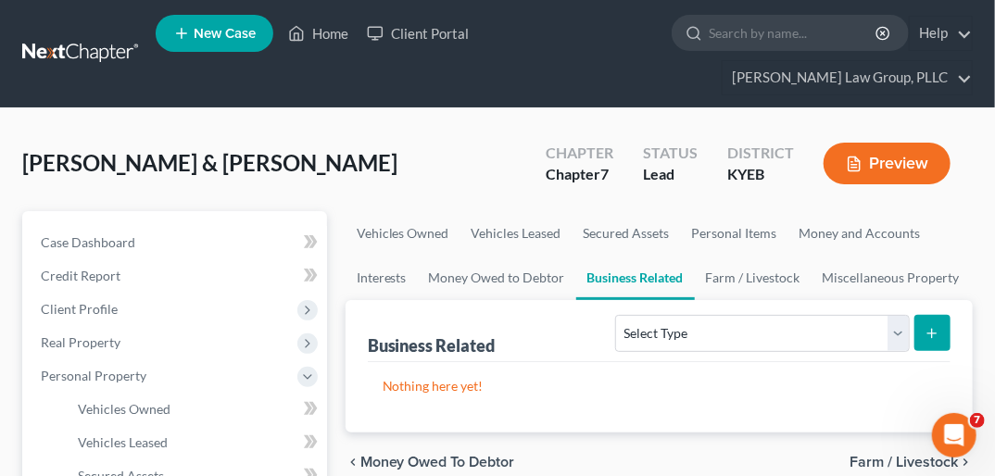
click at [894, 455] on span "Farm / Livestock" at bounding box center [903, 462] width 108 height 15
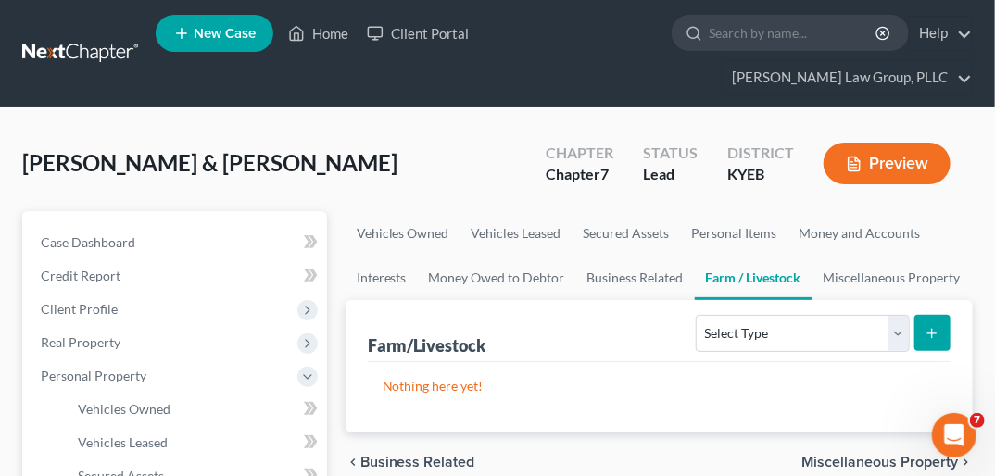
click at [892, 455] on span "Miscellaneous Property" at bounding box center [879, 462] width 157 height 15
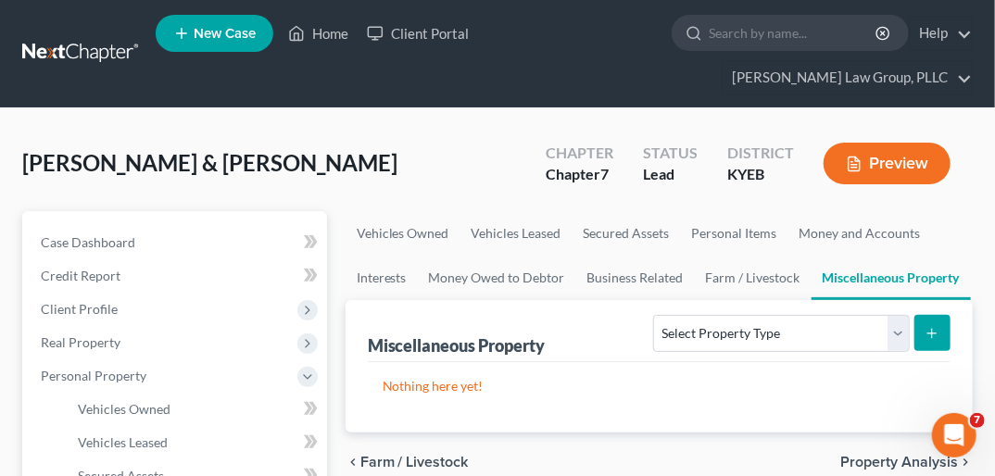
click at [892, 455] on span "Property Analysis" at bounding box center [899, 462] width 118 height 15
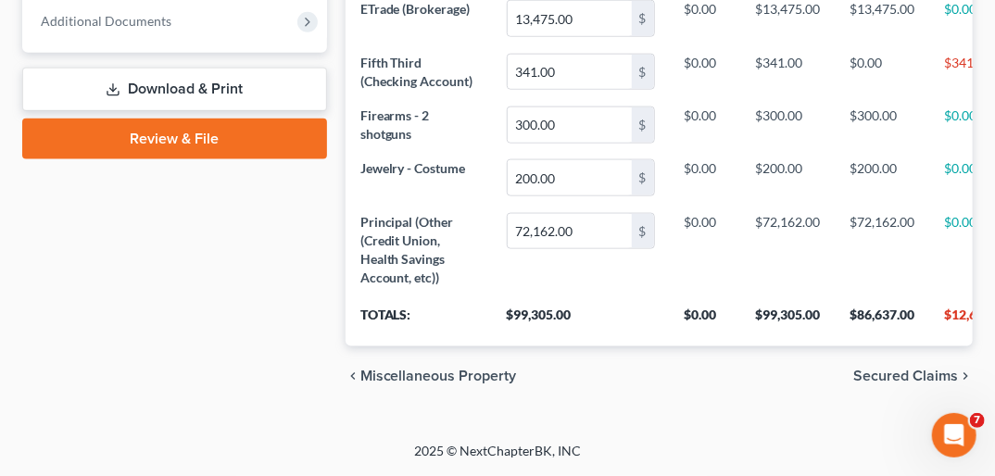
scroll to position [934, 0]
click at [882, 370] on span "Secured Claims" at bounding box center [905, 376] width 105 height 15
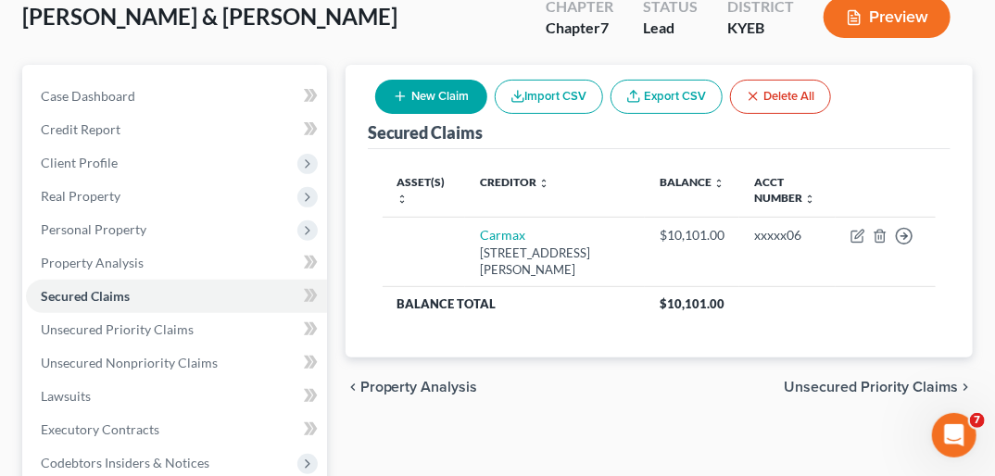
scroll to position [163, 0]
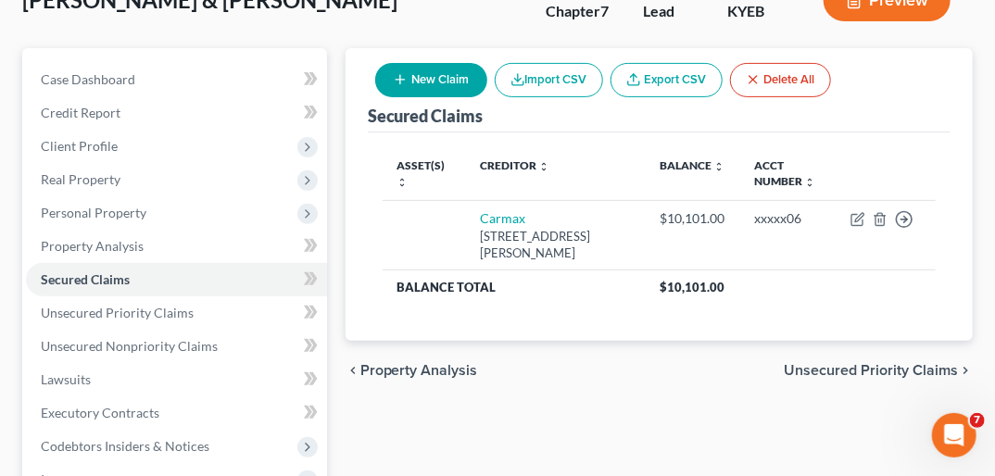
click at [897, 363] on span "Unsecured Priority Claims" at bounding box center [871, 370] width 174 height 15
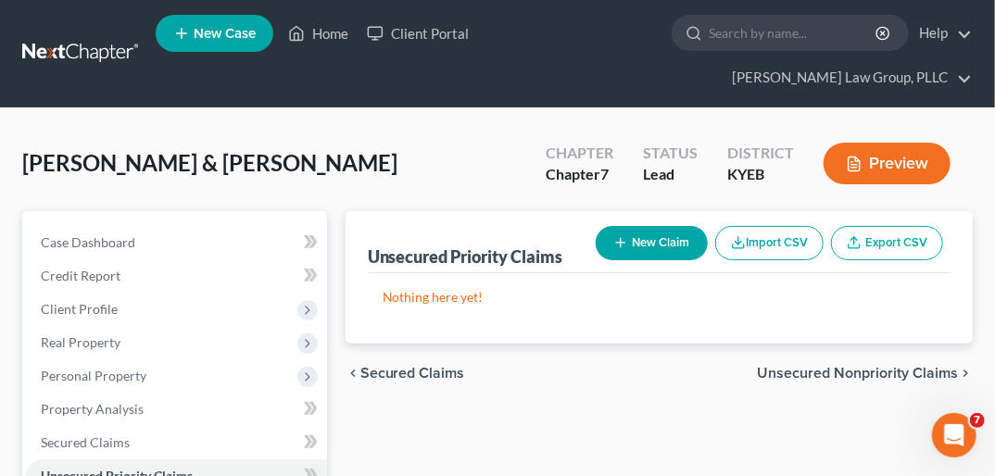
click at [897, 366] on span "Unsecured Nonpriority Claims" at bounding box center [857, 373] width 201 height 15
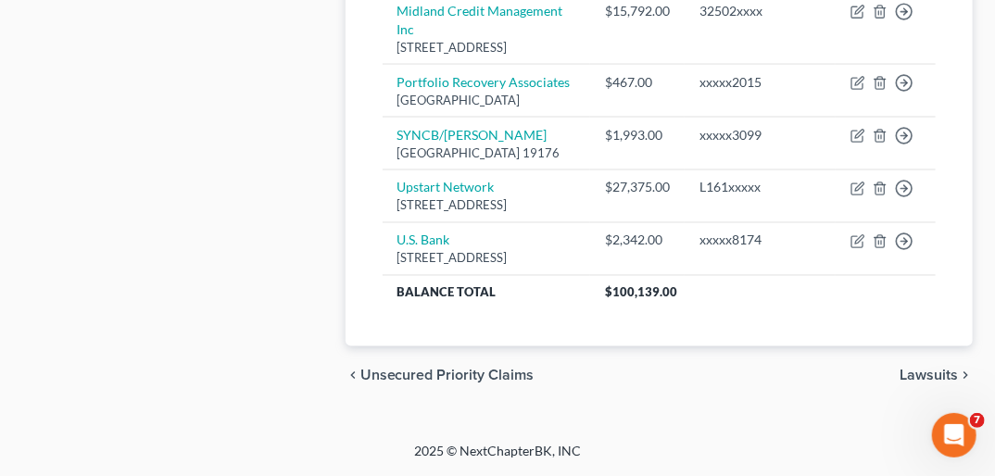
scroll to position [1261, 0]
click at [948, 371] on span "Lawsuits" at bounding box center [928, 376] width 58 height 15
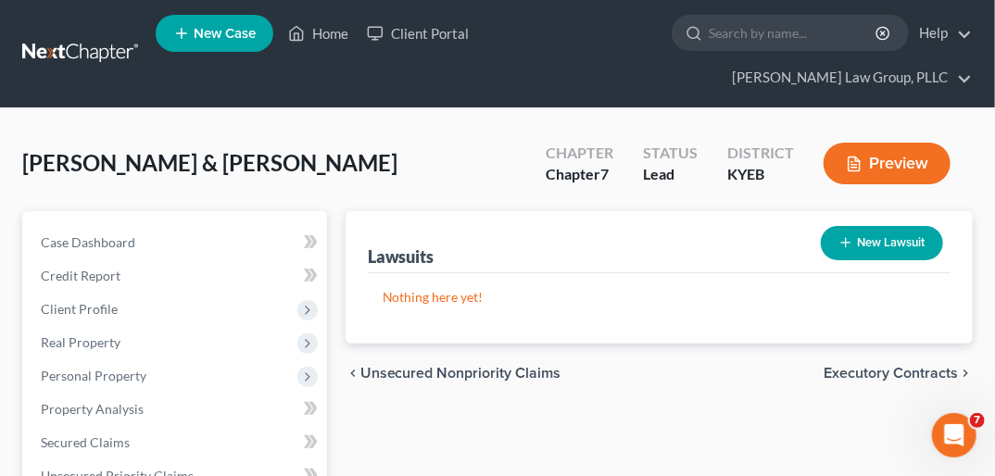
click at [886, 226] on button "New Lawsuit" at bounding box center [882, 243] width 122 height 34
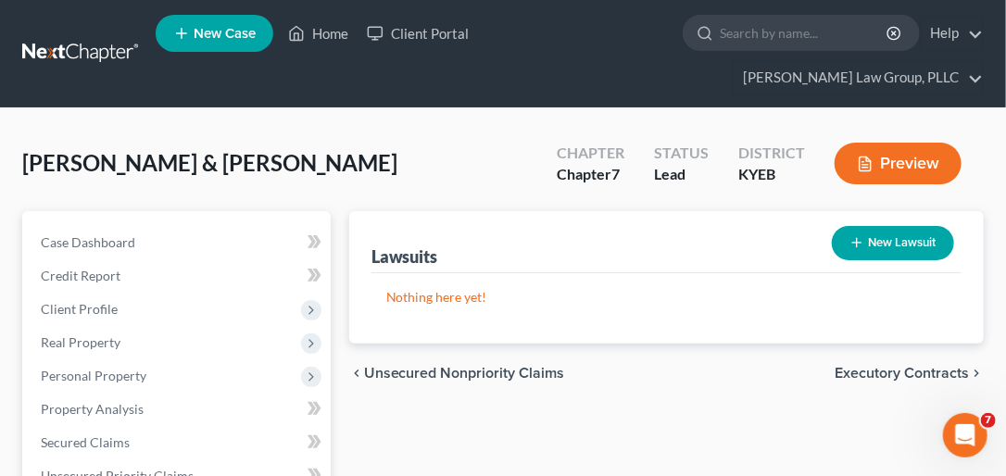
select select "0"
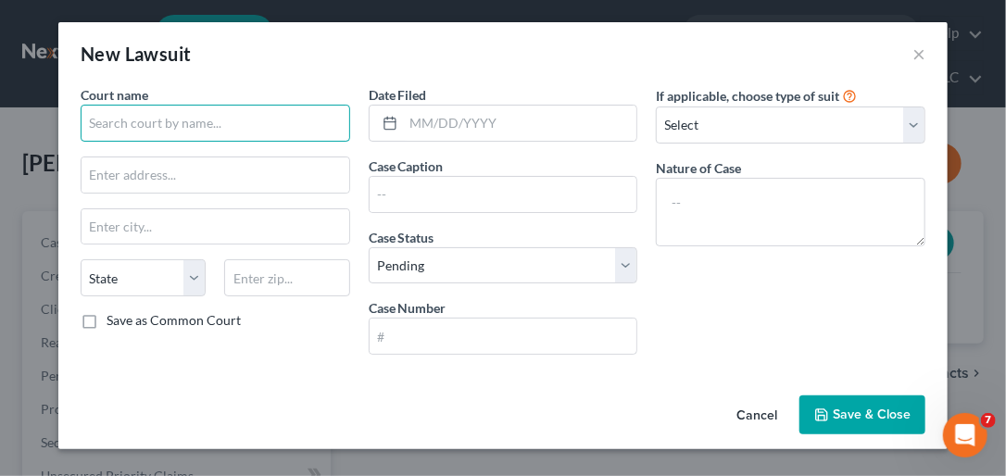
click at [175, 124] on input "text" at bounding box center [216, 123] width 270 height 37
type input "[GEOGRAPHIC_DATA]"
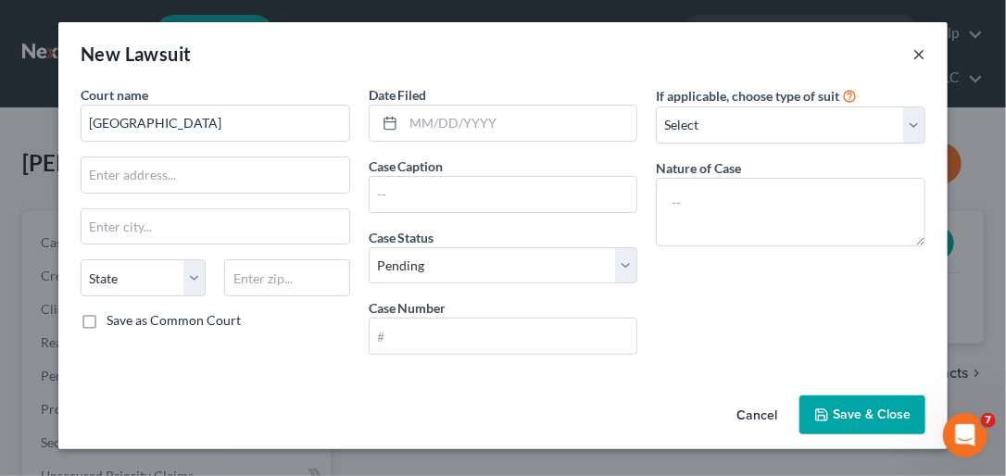
click at [920, 54] on button "×" at bounding box center [918, 54] width 13 height 22
